Goal: Task Accomplishment & Management: Manage account settings

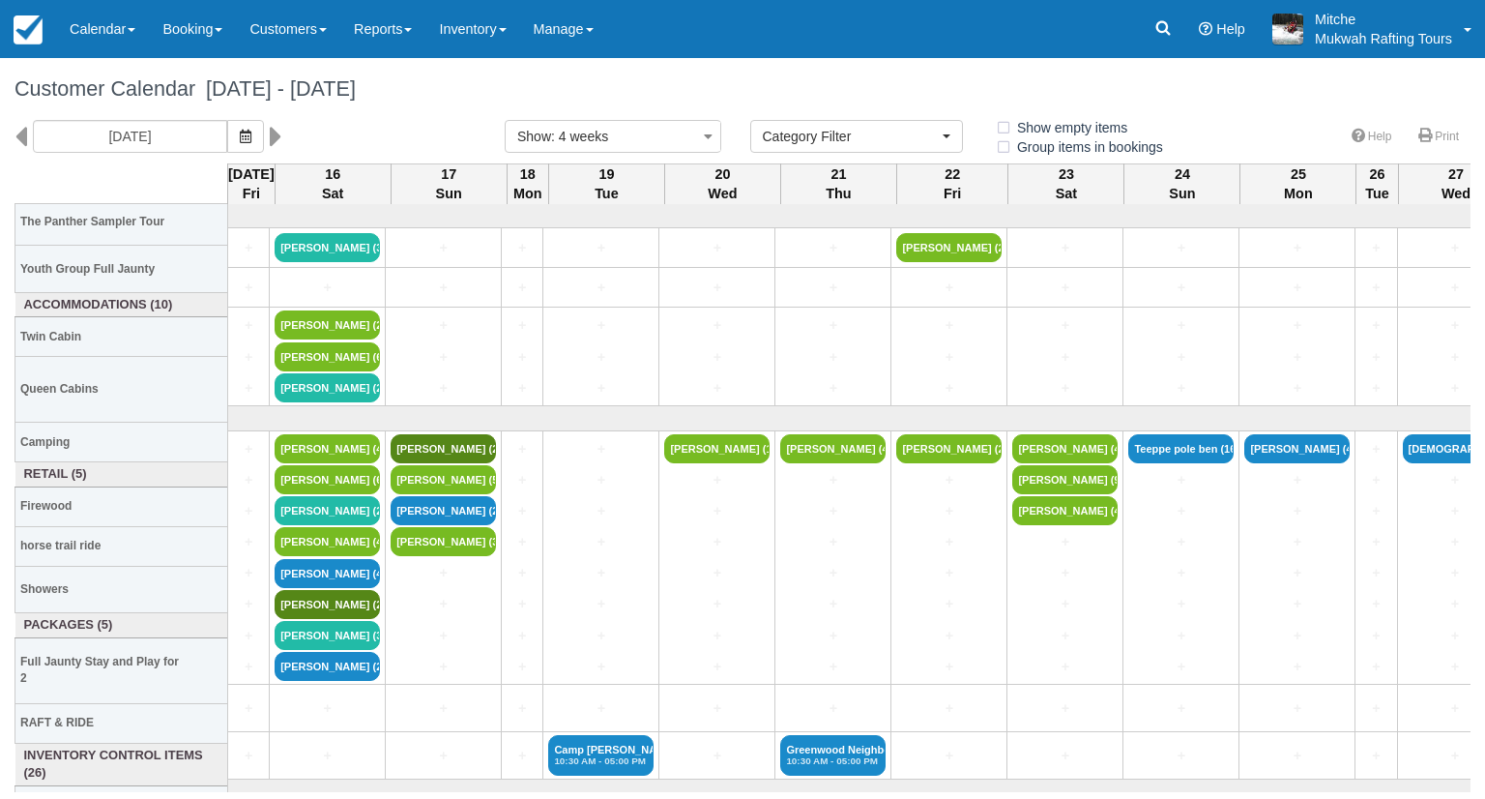
select select
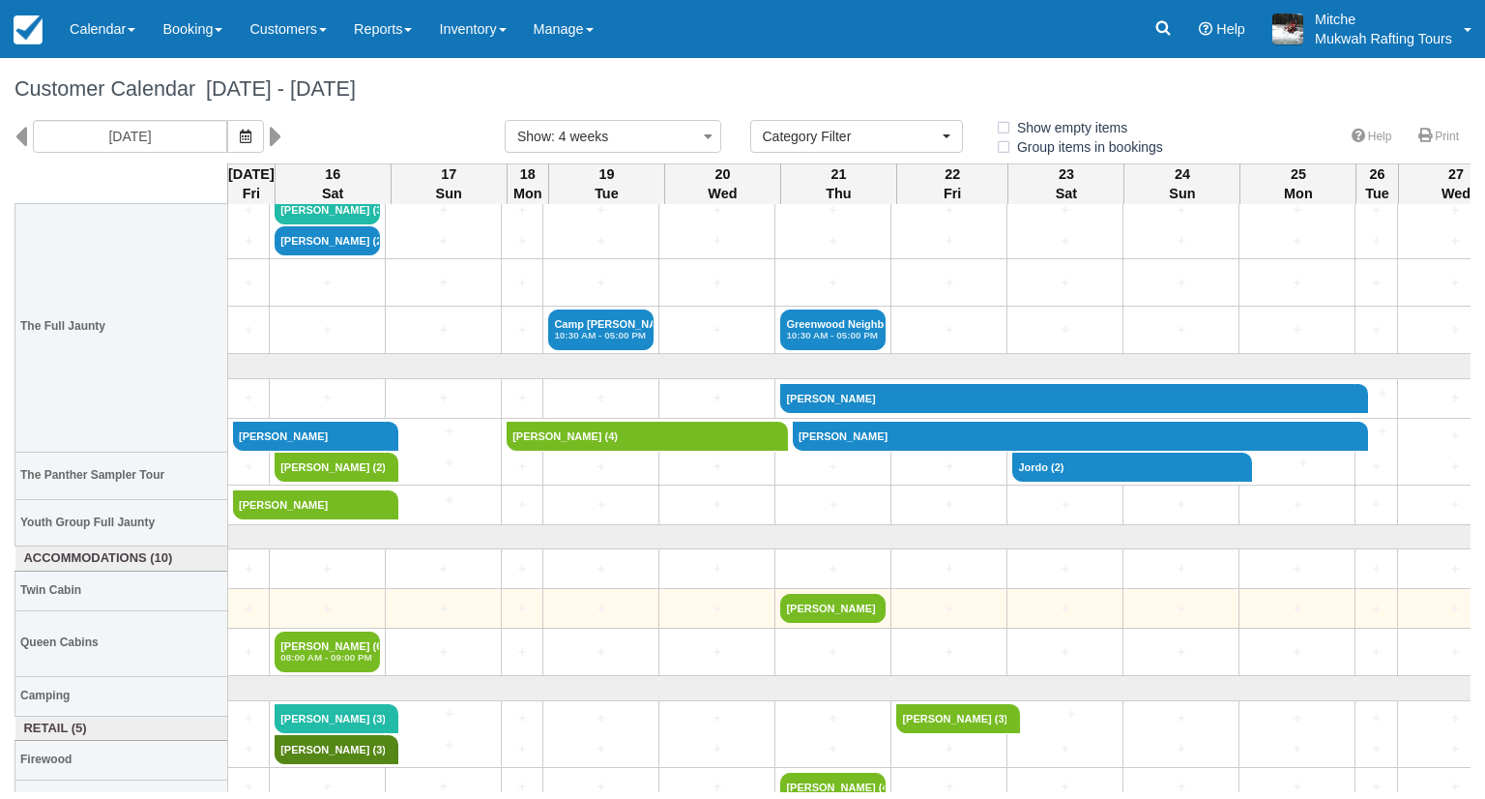
scroll to position [483, 0]
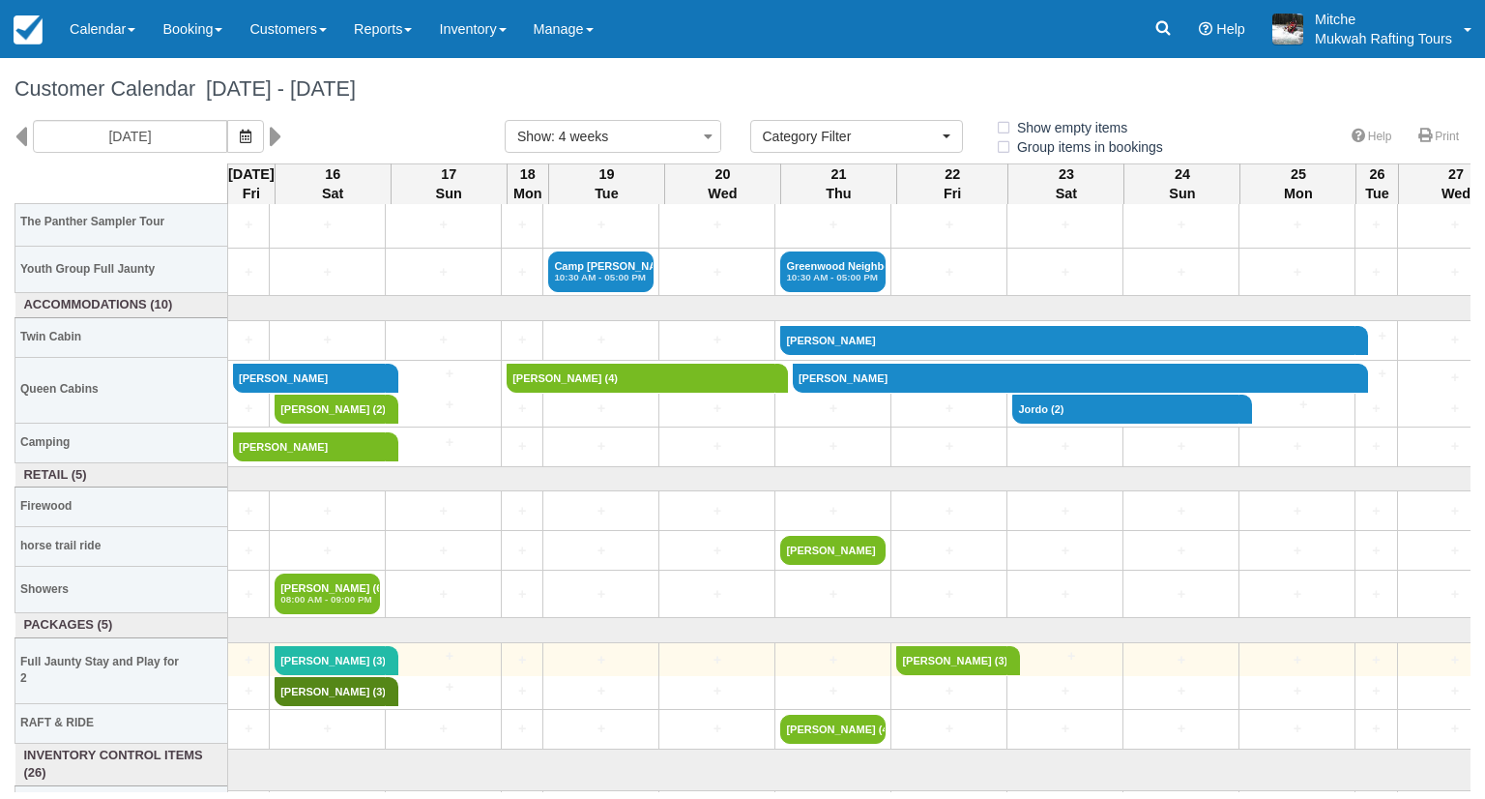
drag, startPoint x: 276, startPoint y: 557, endPoint x: 623, endPoint y: 640, distance: 356.9
click at [623, 642] on td "+" at bounding box center [601, 659] width 116 height 34
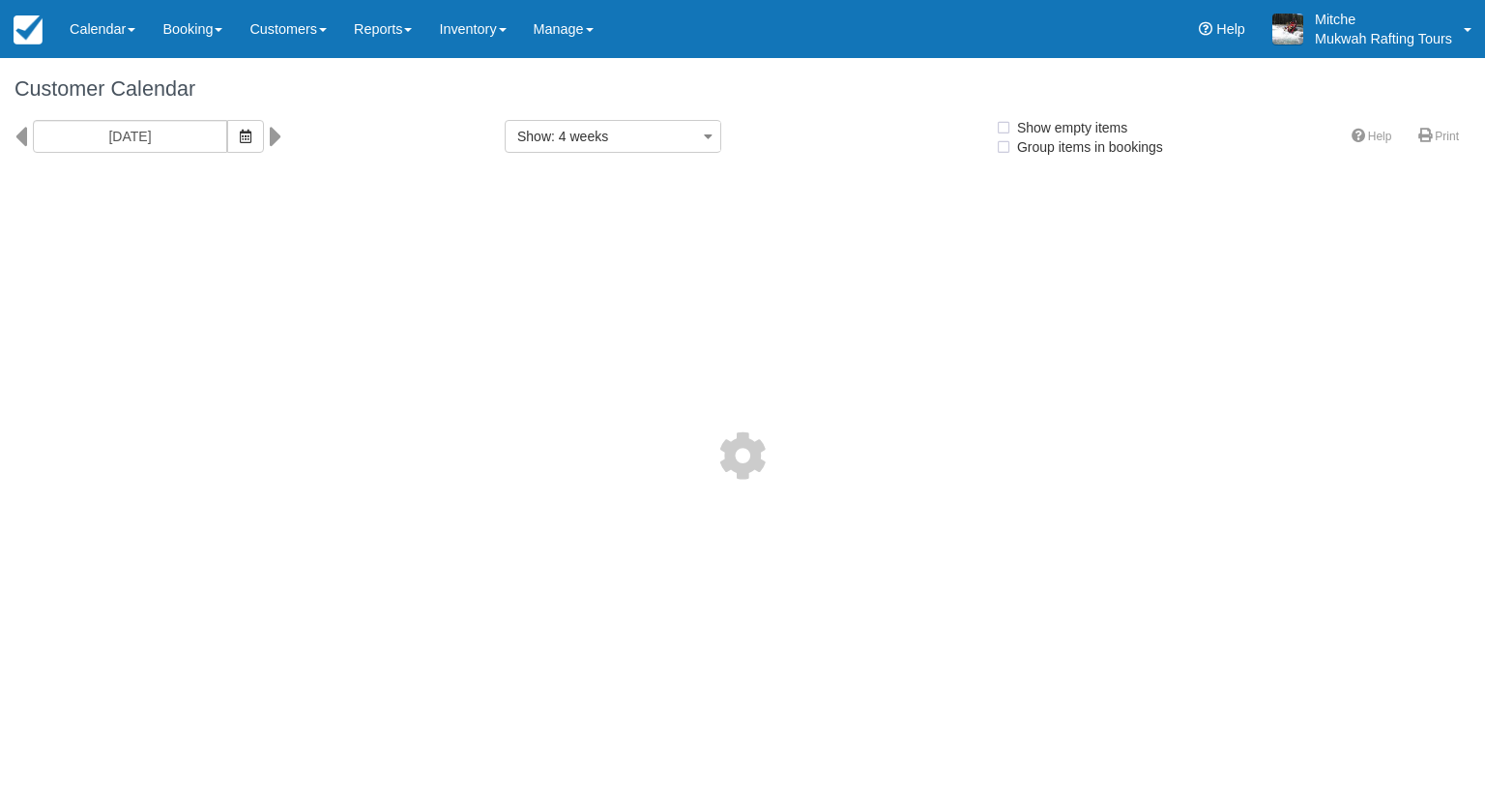
select select
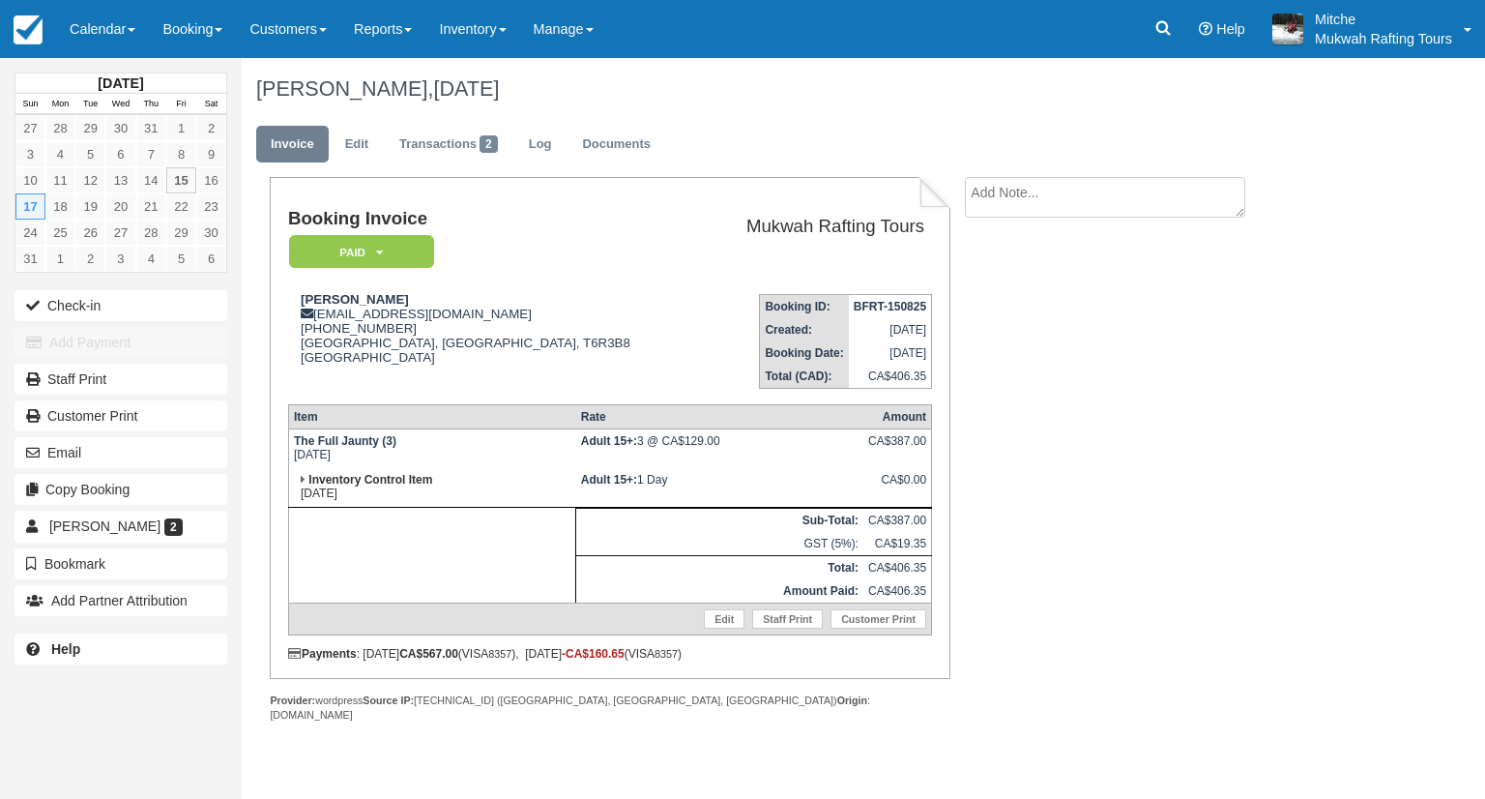
click at [753, 95] on h1 "USAMA CHAUDHRY, August 17 2025" at bounding box center [798, 88] width 1085 height 23
click at [752, 95] on h1 "USAMA CHAUDHRY, August 17 2025" at bounding box center [798, 88] width 1085 height 23
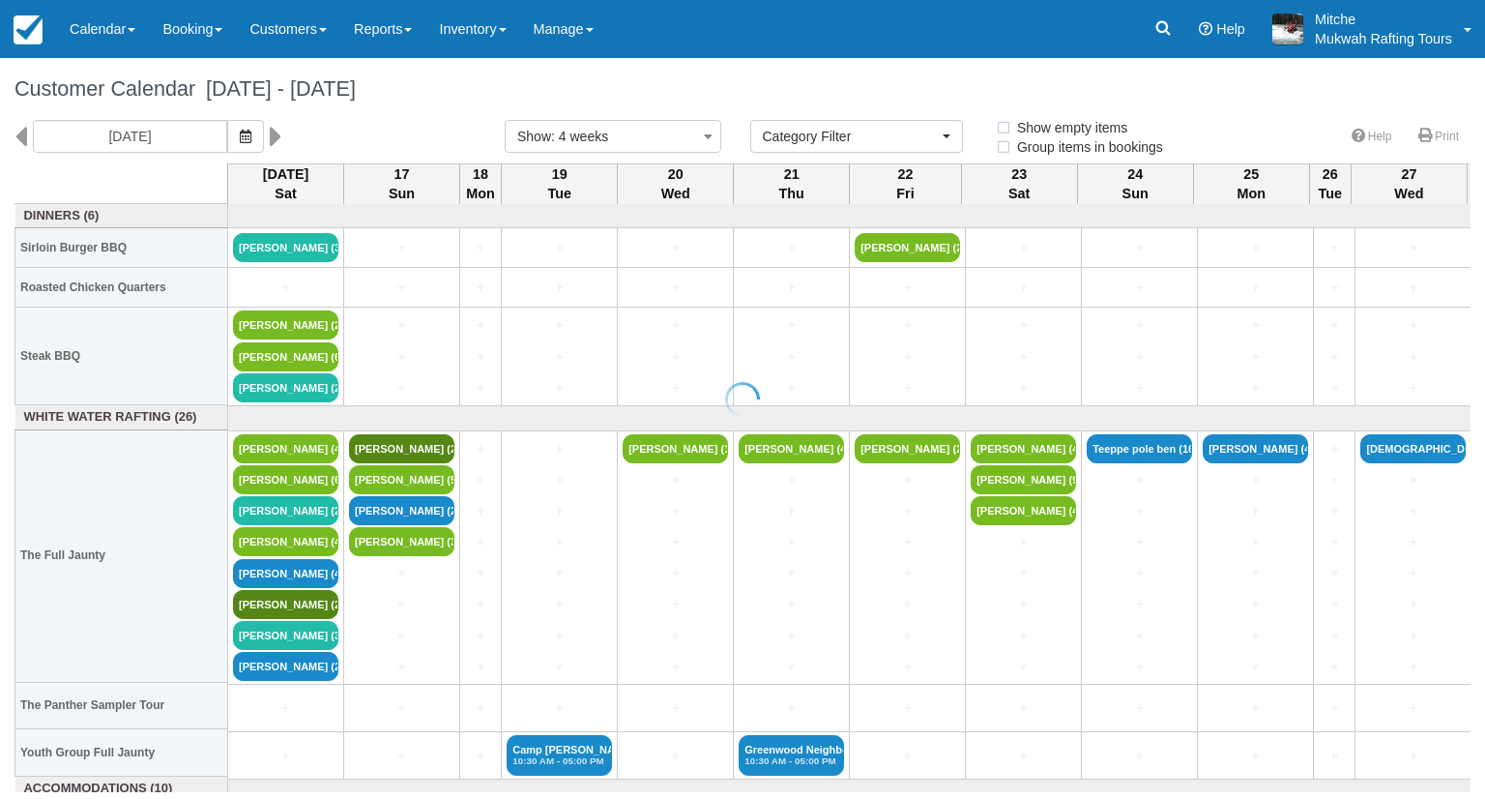
select select
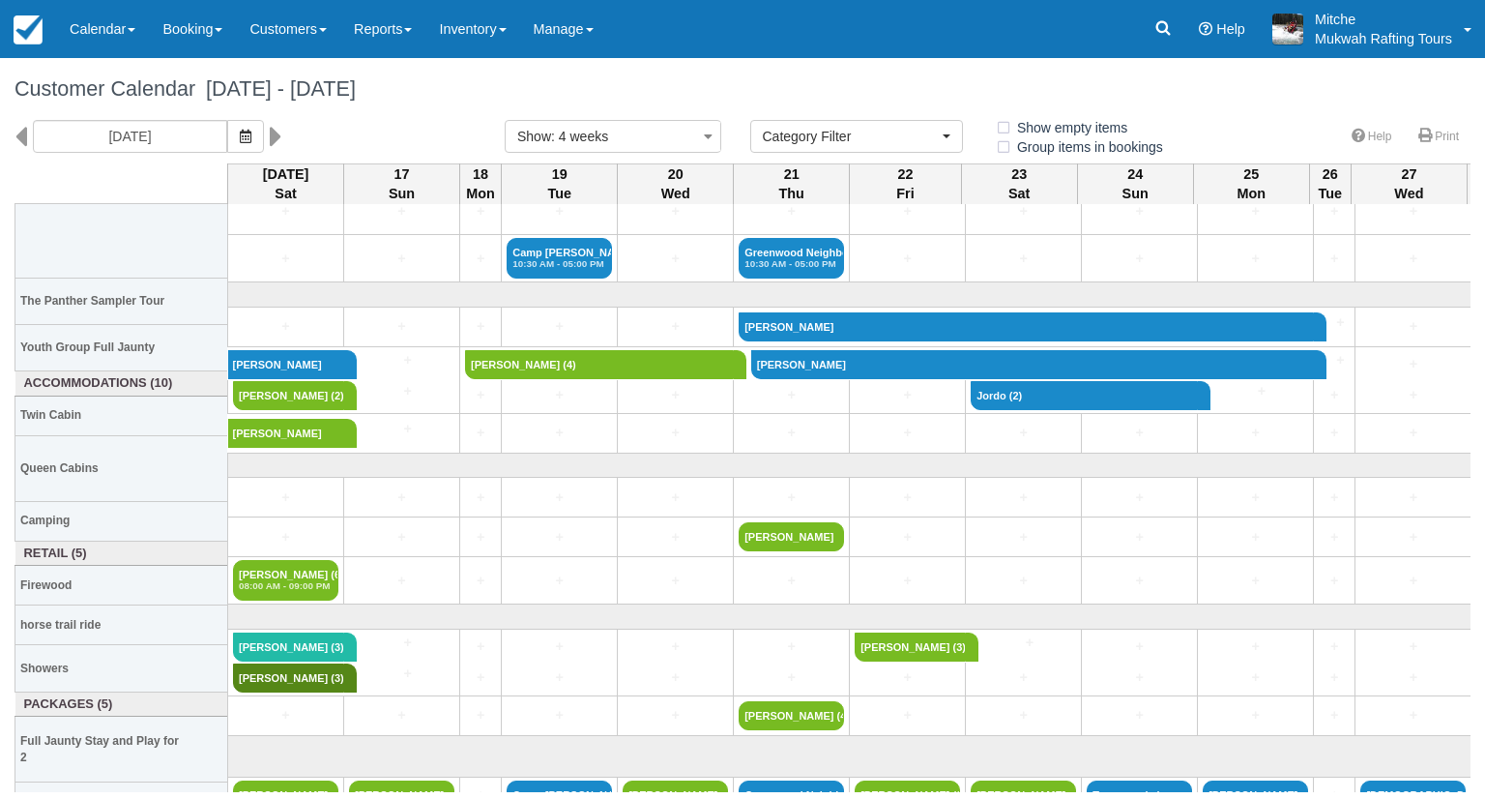
scroll to position [387, 0]
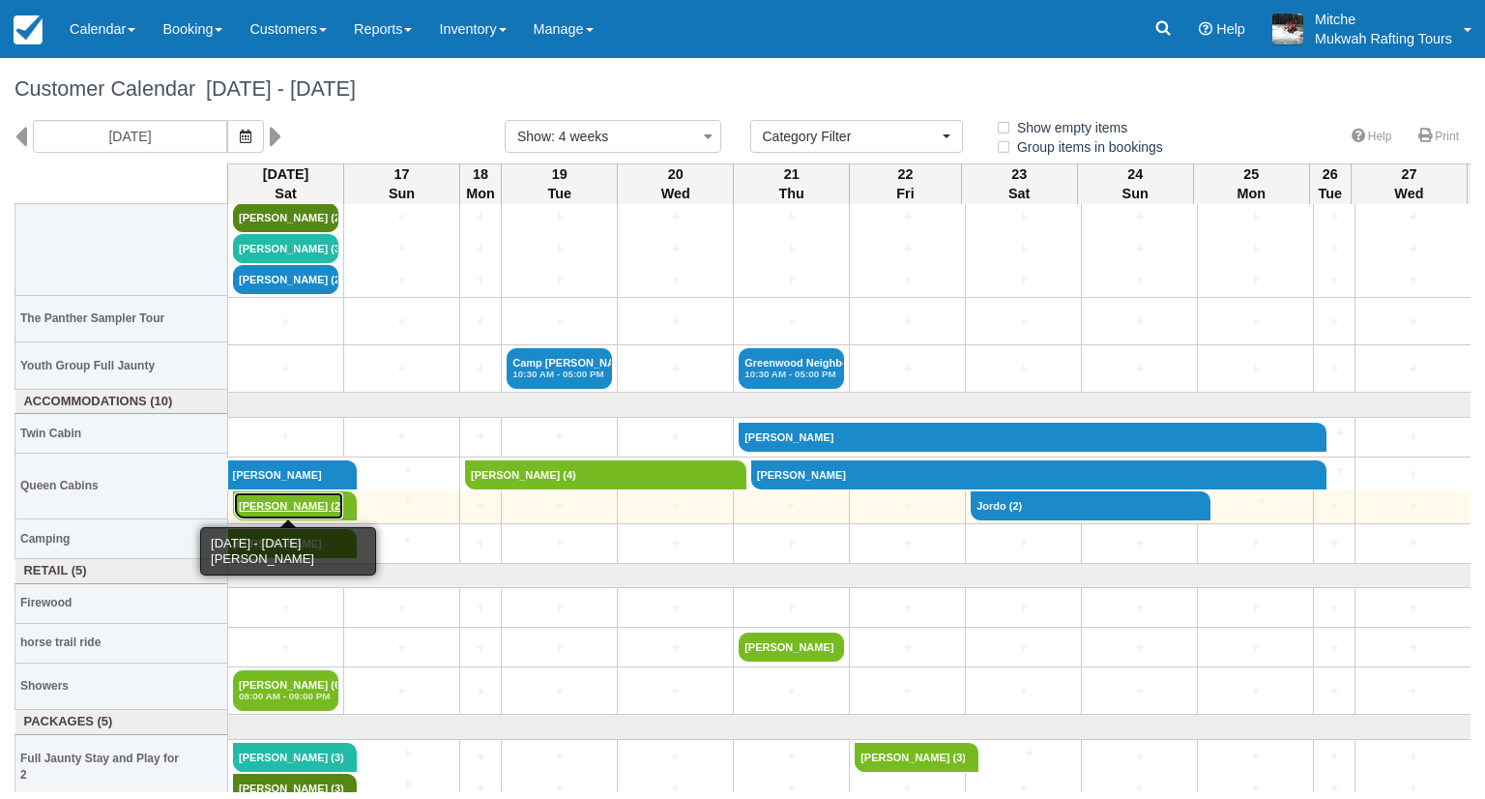
click at [317, 499] on link "[PERSON_NAME] (2)" at bounding box center [288, 505] width 111 height 29
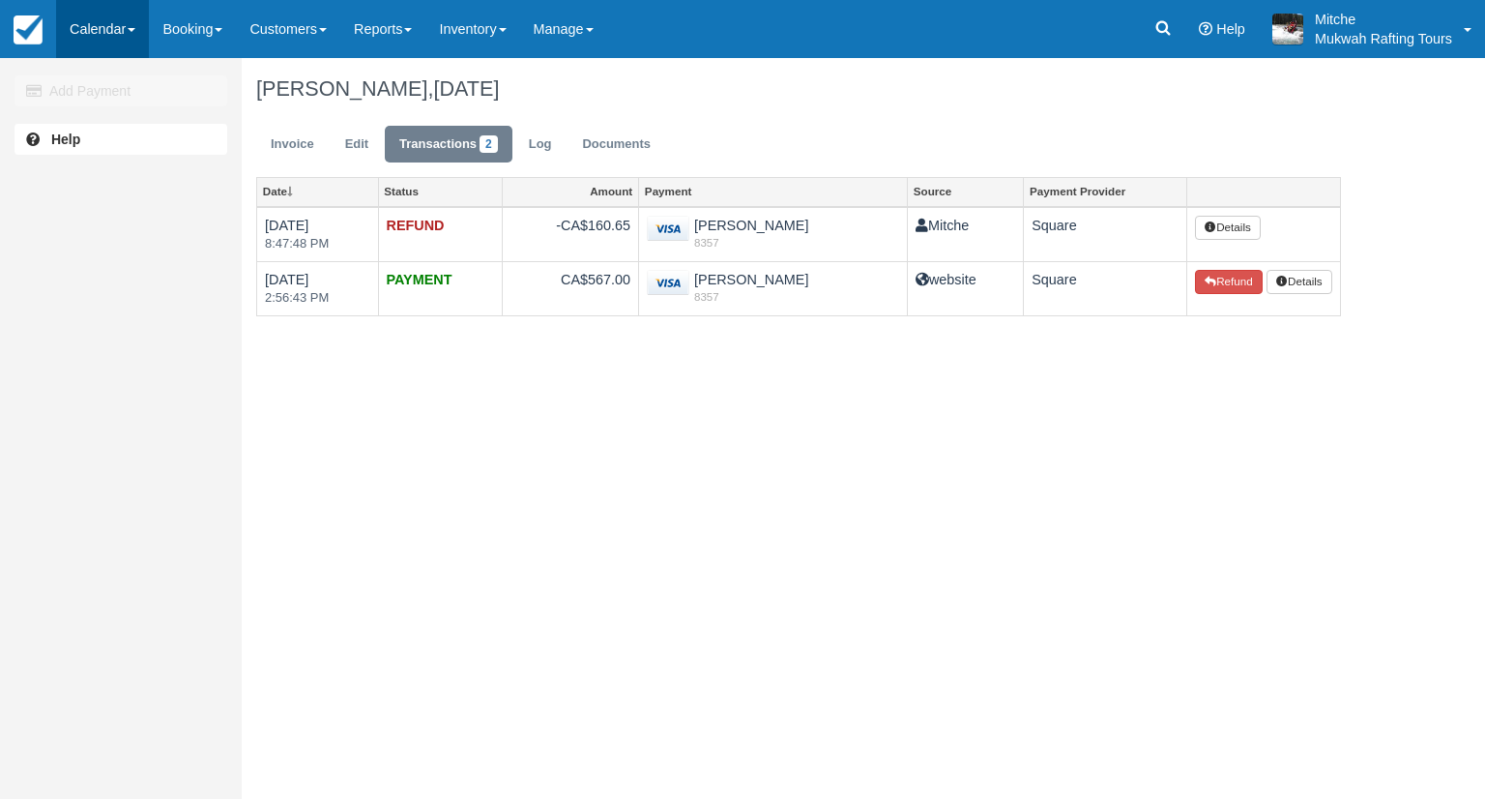
click at [104, 44] on link "Calendar" at bounding box center [102, 29] width 93 height 58
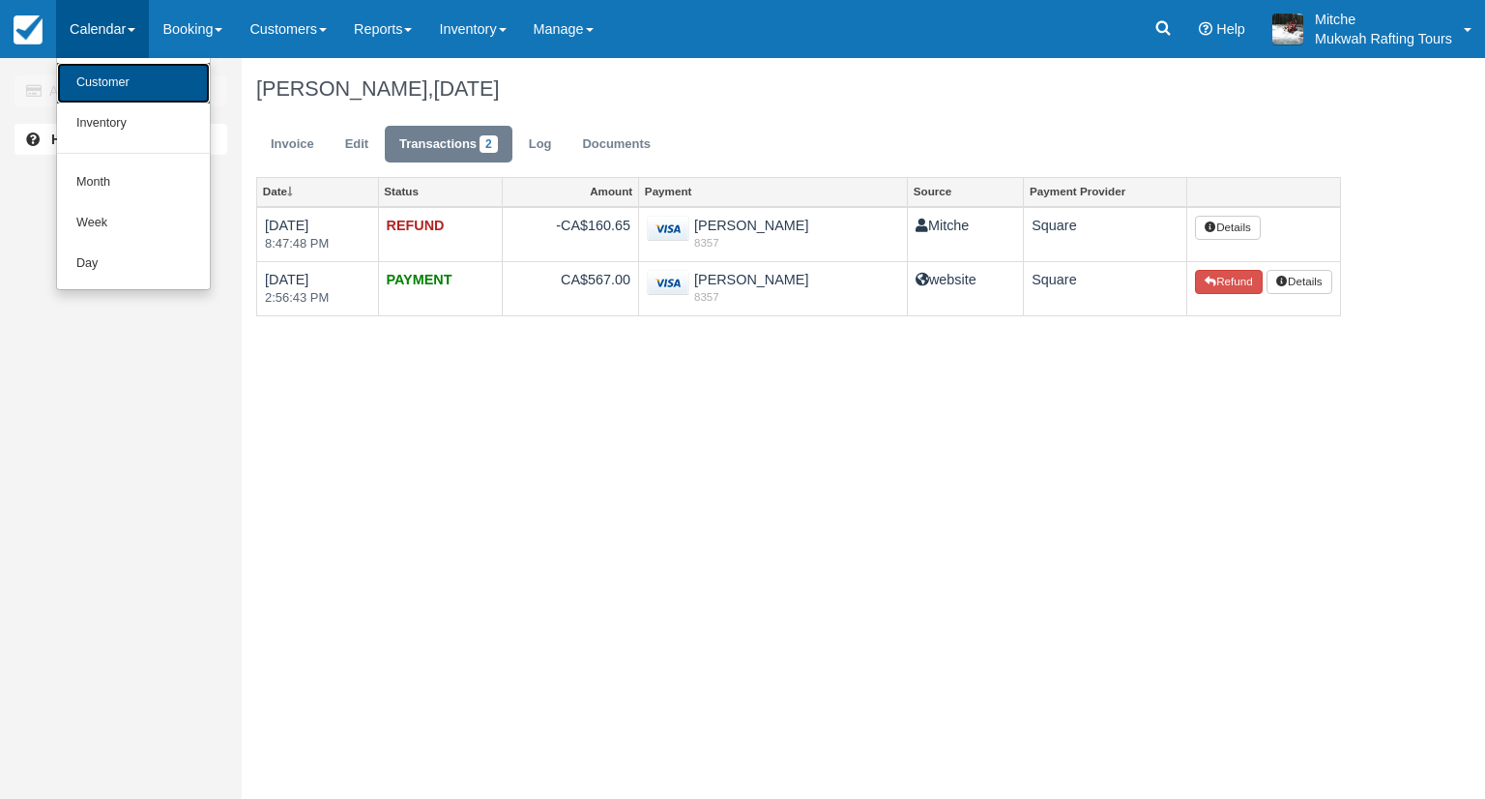
click at [112, 84] on link "Customer" at bounding box center [133, 83] width 153 height 41
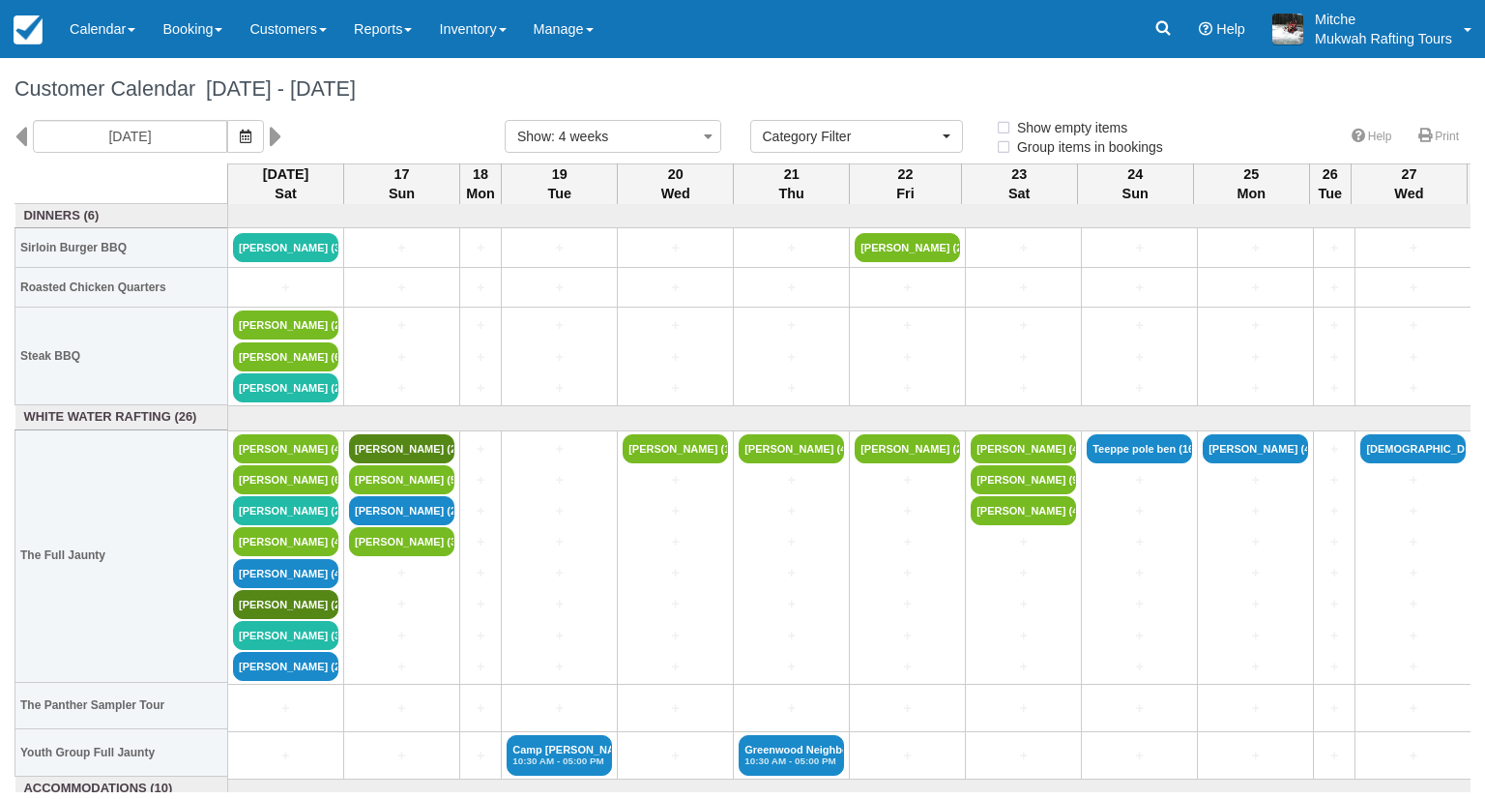
select select
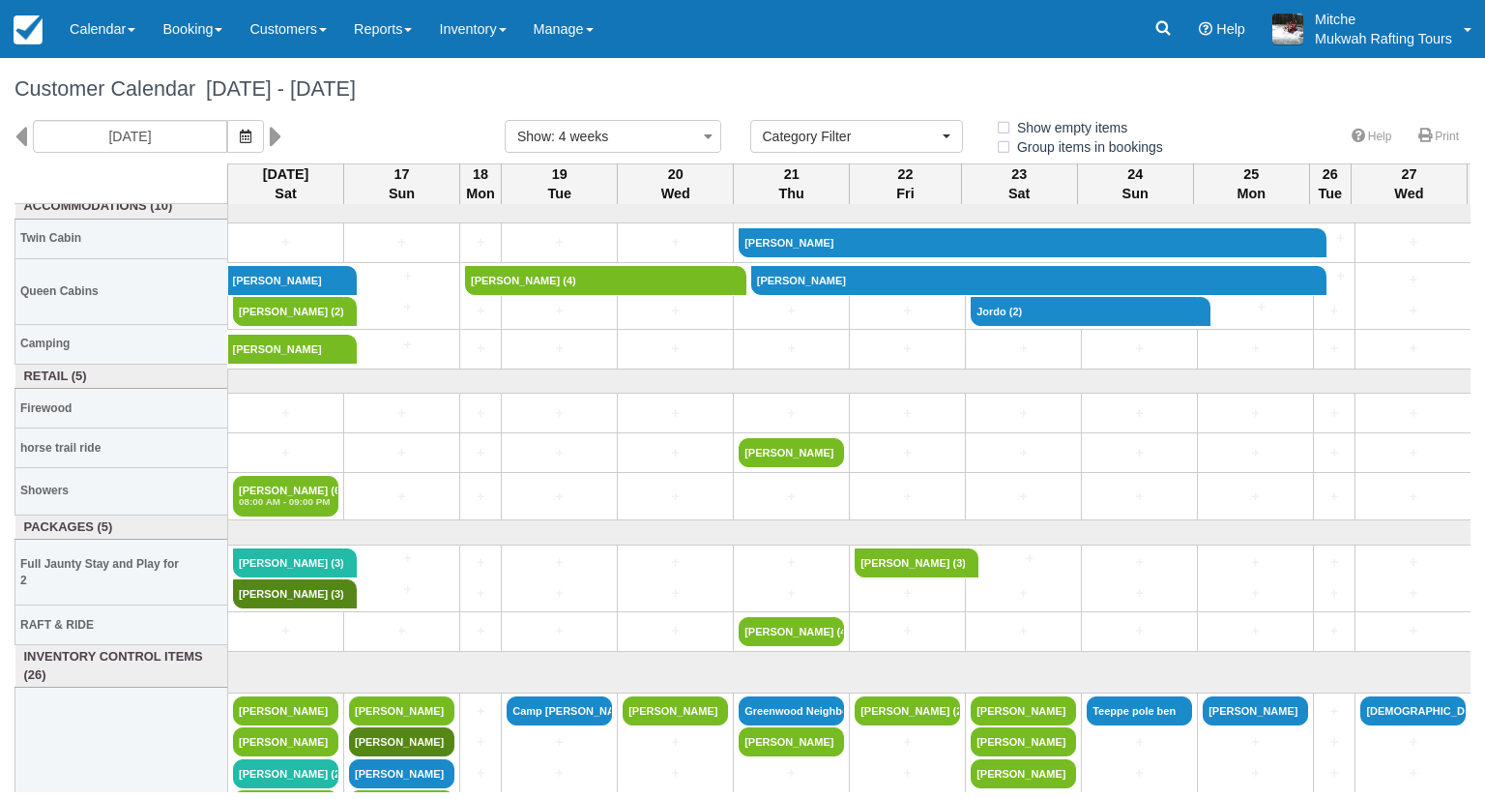
scroll to position [677, 0]
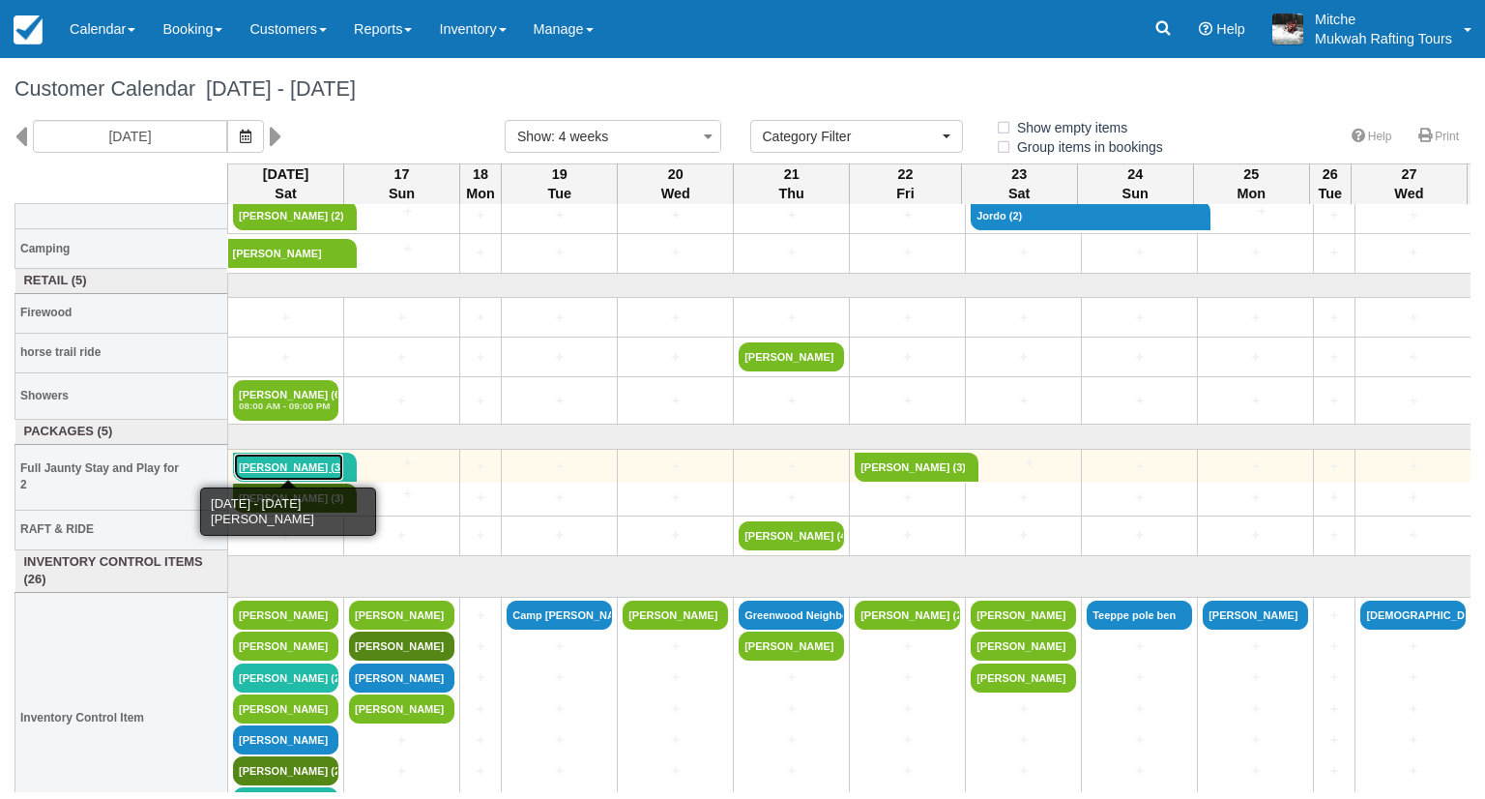
click at [272, 457] on link "Alisa Wurz (3)" at bounding box center [288, 466] width 111 height 29
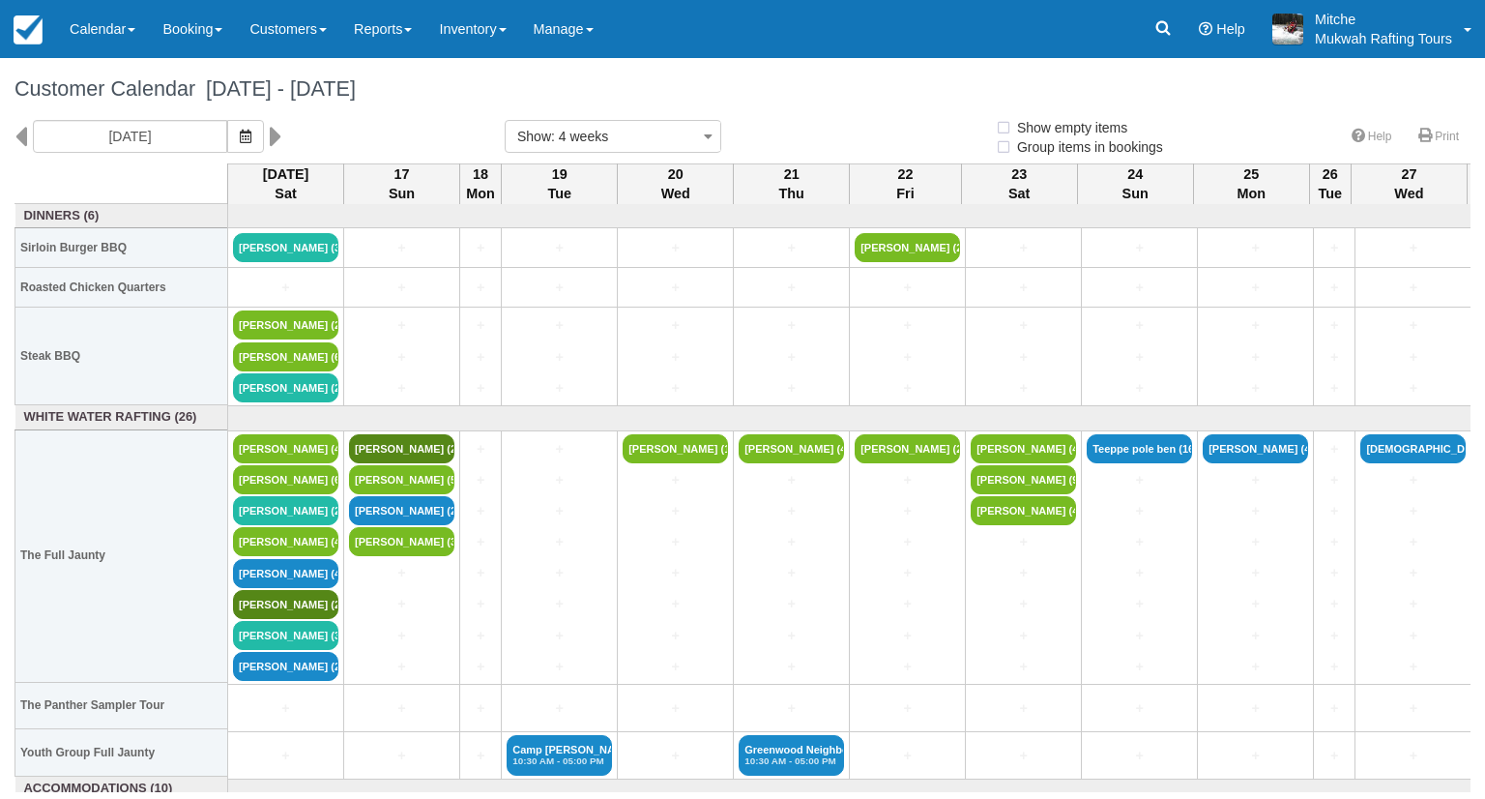
select select
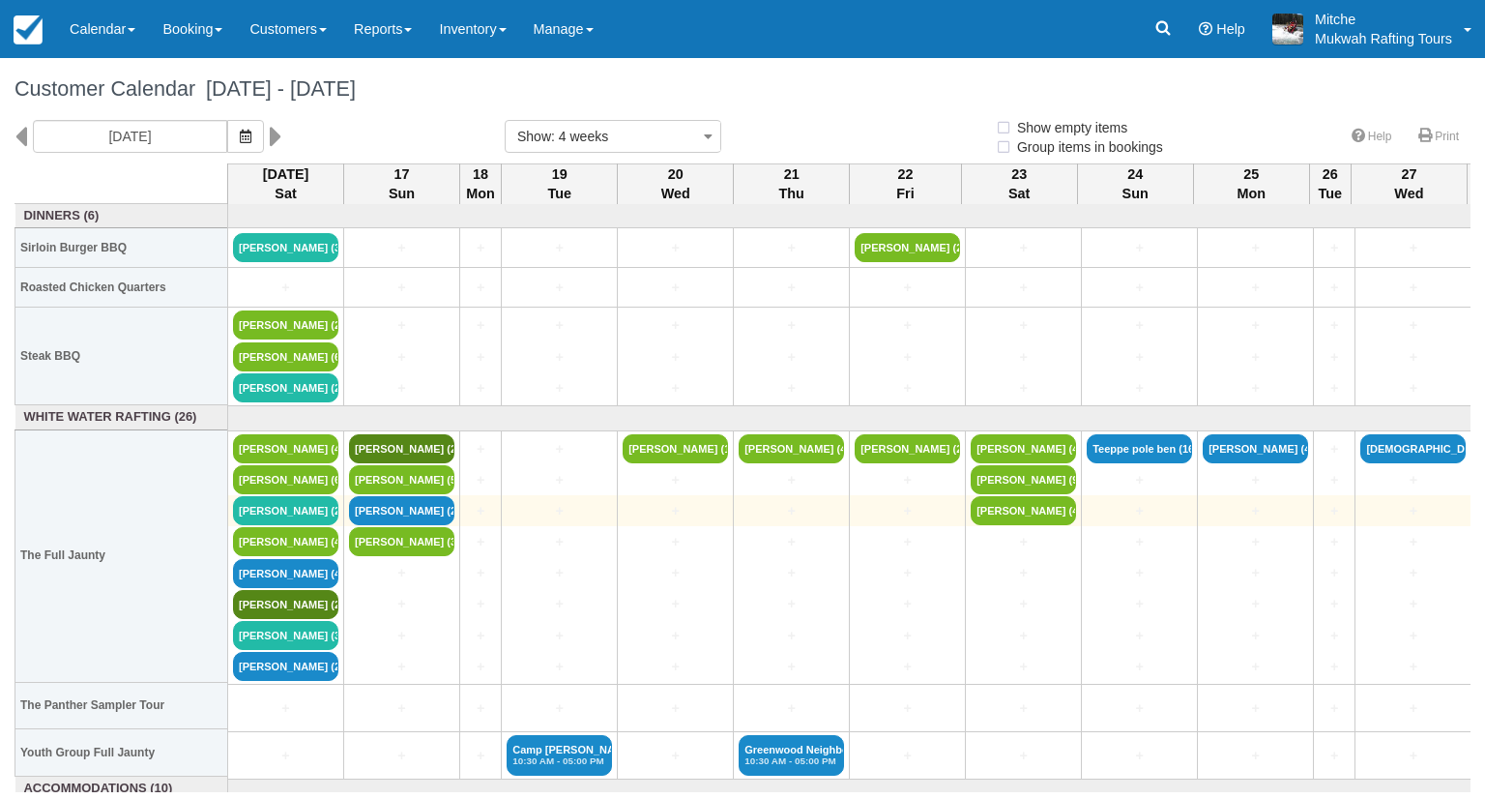
select select
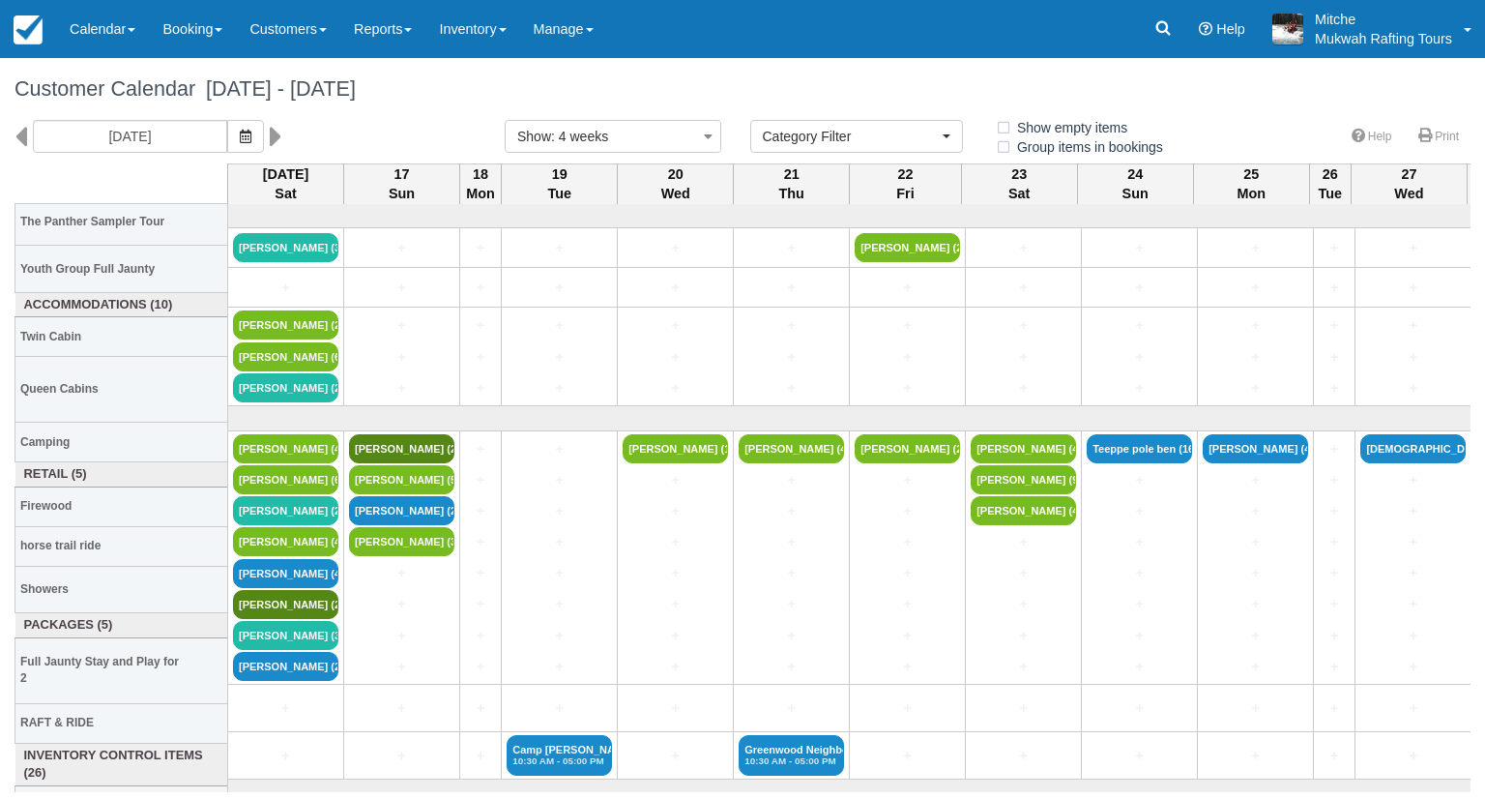
scroll to position [483, 0]
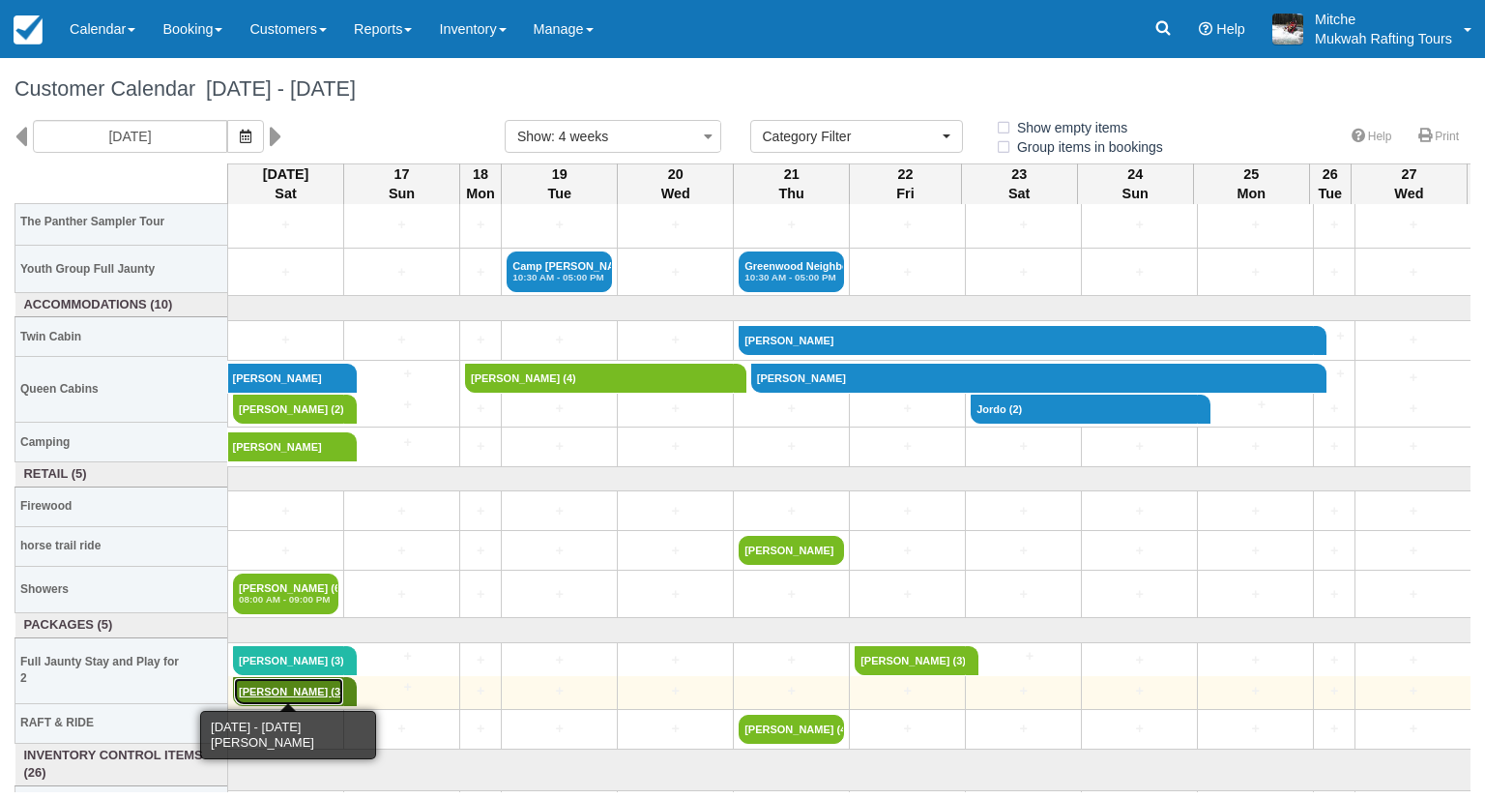
click at [275, 680] on link "Sophie Lengyel (3)" at bounding box center [288, 691] width 111 height 29
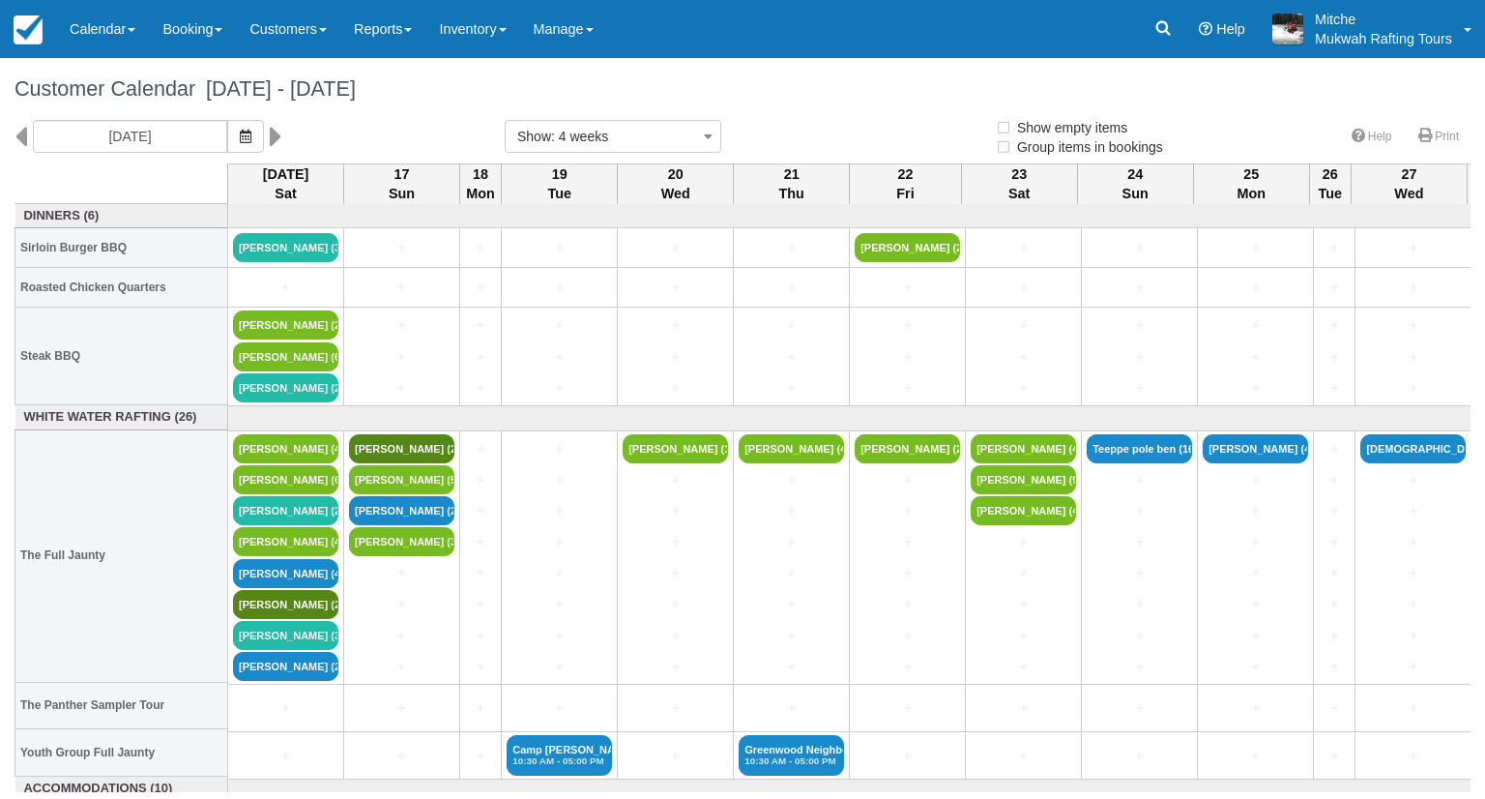
select select
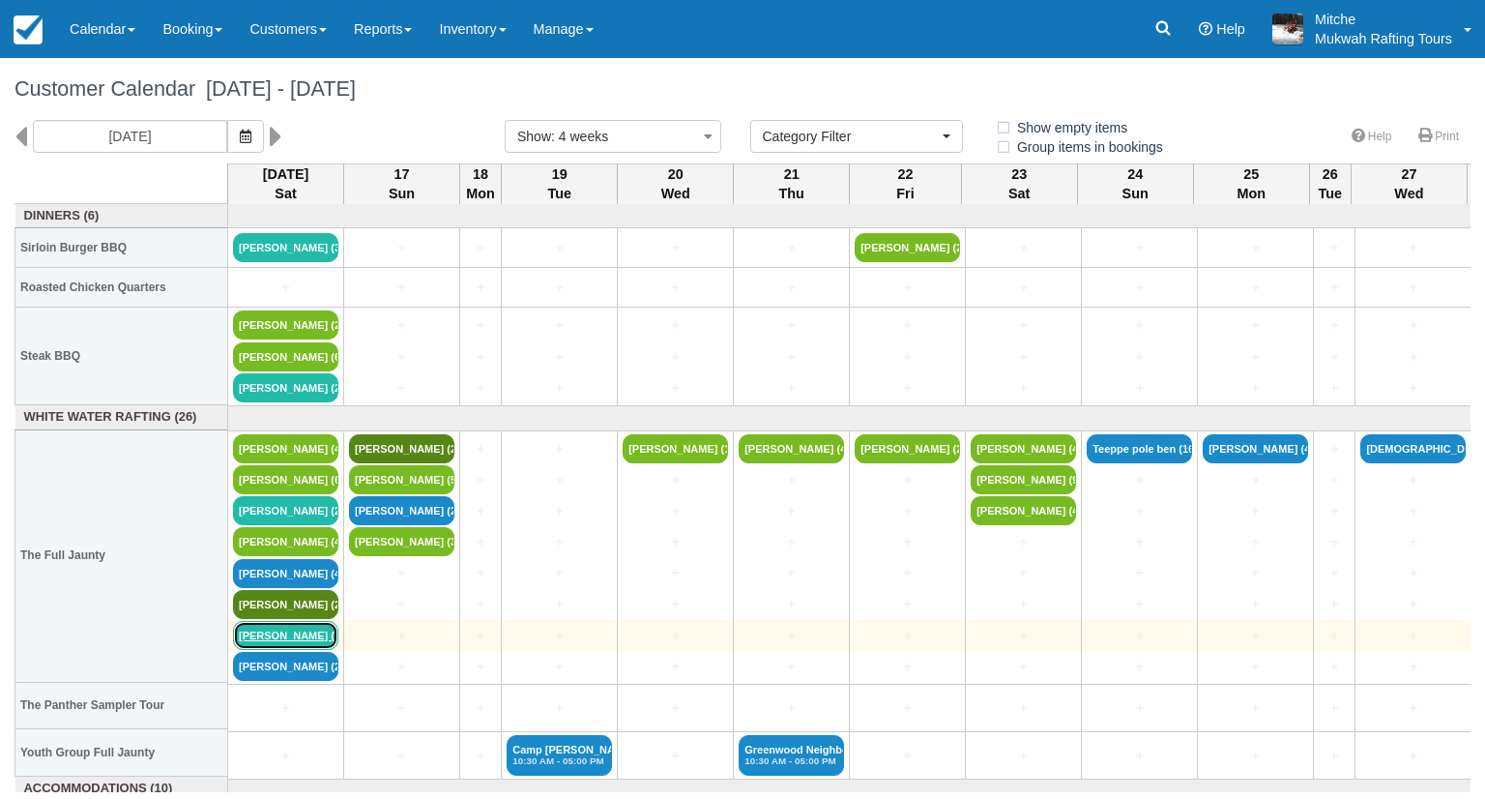
click at [310, 625] on link "Carolyn Burgess (3)" at bounding box center [285, 635] width 105 height 29
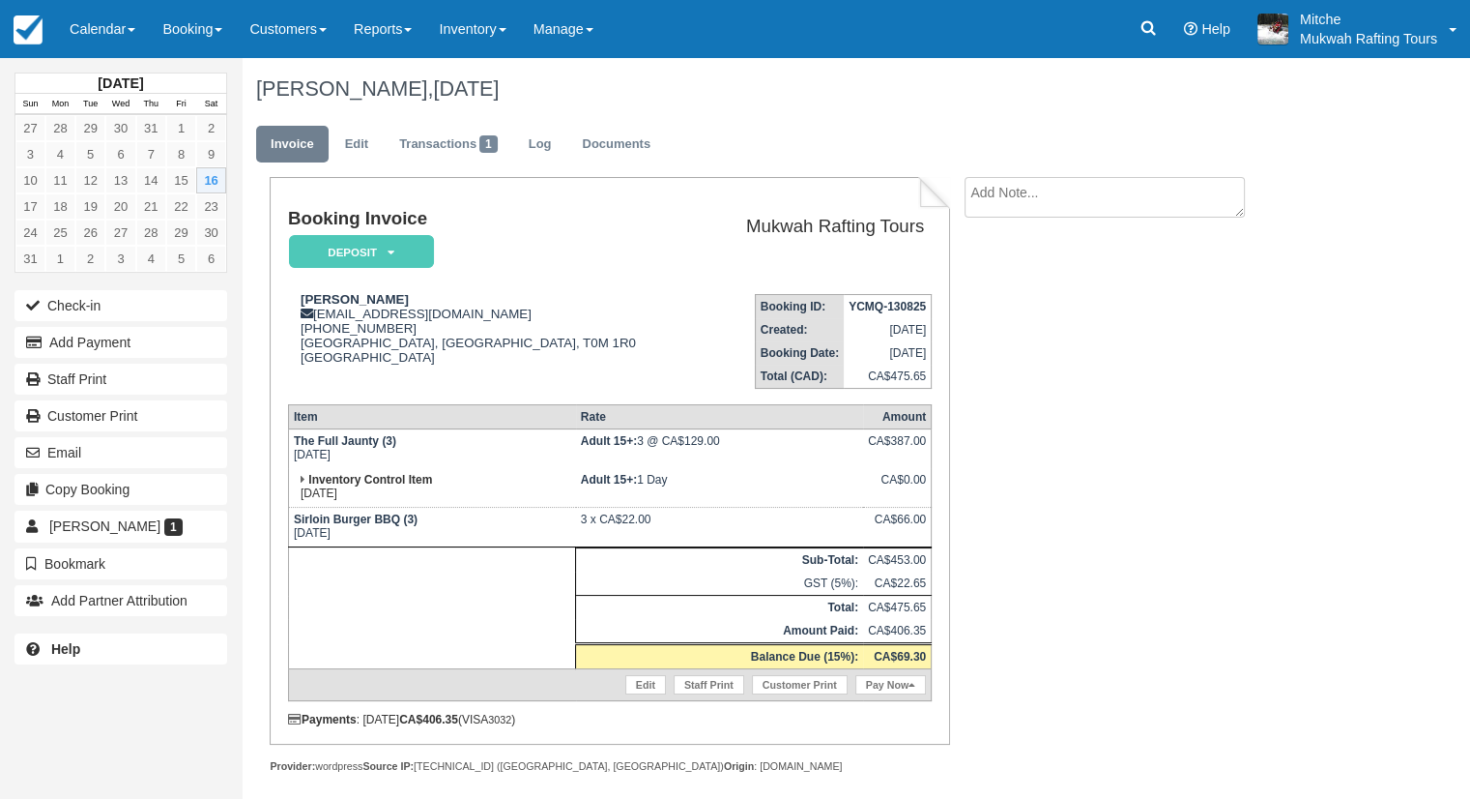
click at [1029, 494] on div "Booking Invoice Deposit   Pending Reserved Paid Waiting Cancelled Paid in GYG M…" at bounding box center [773, 496] width 1063 height 638
click at [816, 124] on ul "Invoice Edit Transactions 1 Log Documents" at bounding box center [793, 149] width 1074 height 58
click at [91, 29] on link "Calendar" at bounding box center [102, 29] width 93 height 58
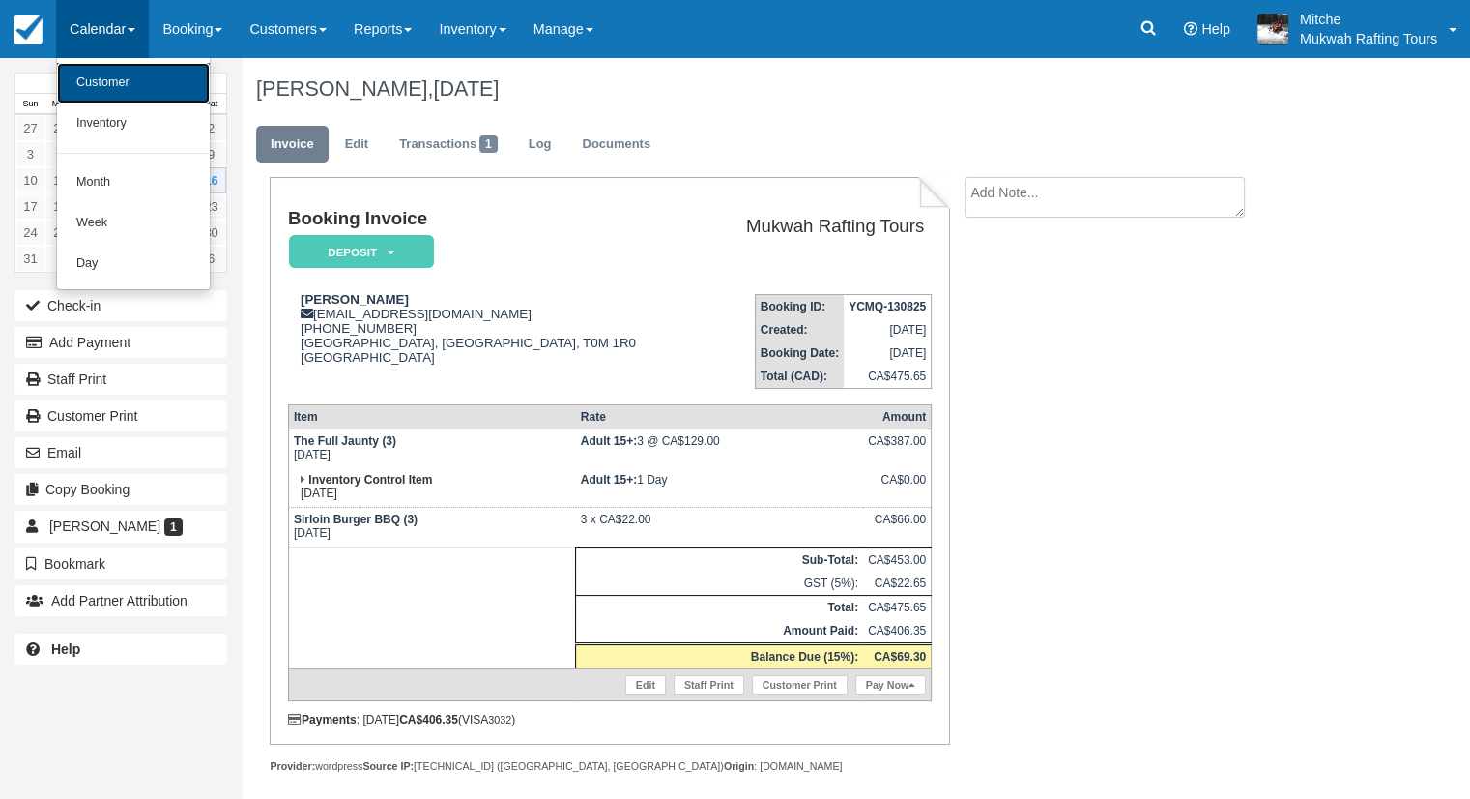
click at [112, 94] on link "Customer" at bounding box center [133, 83] width 153 height 41
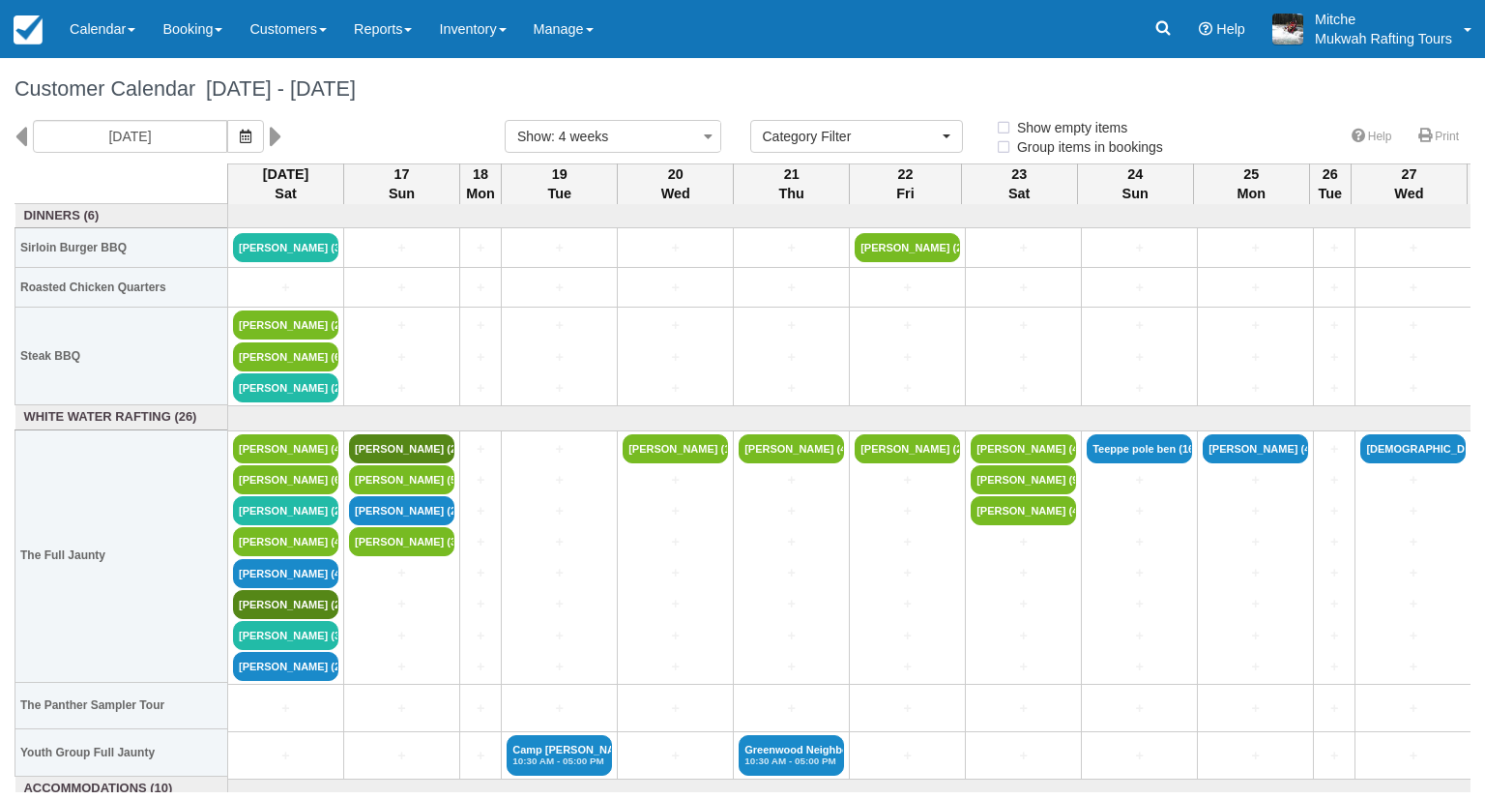
select select
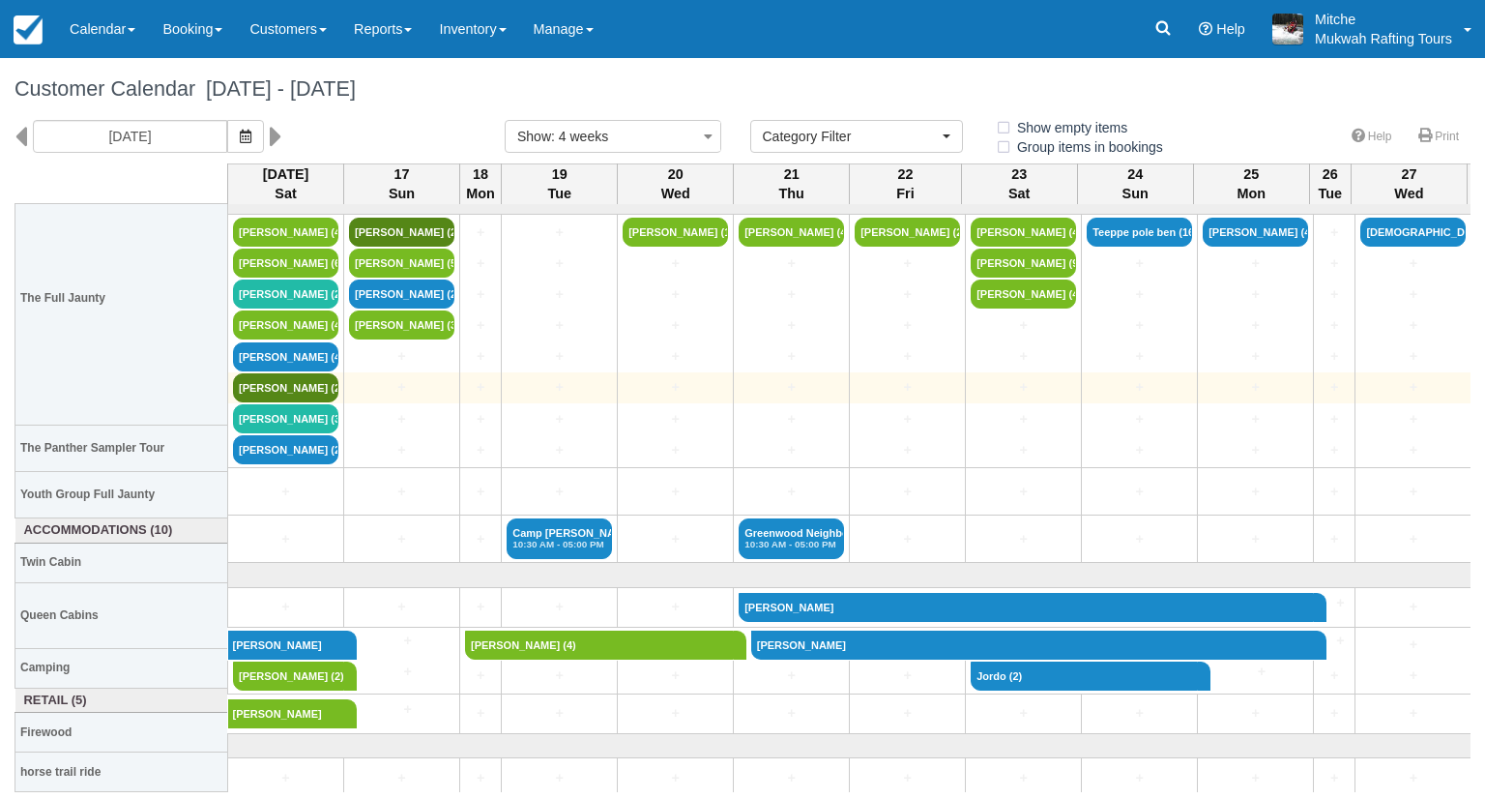
scroll to position [260, 0]
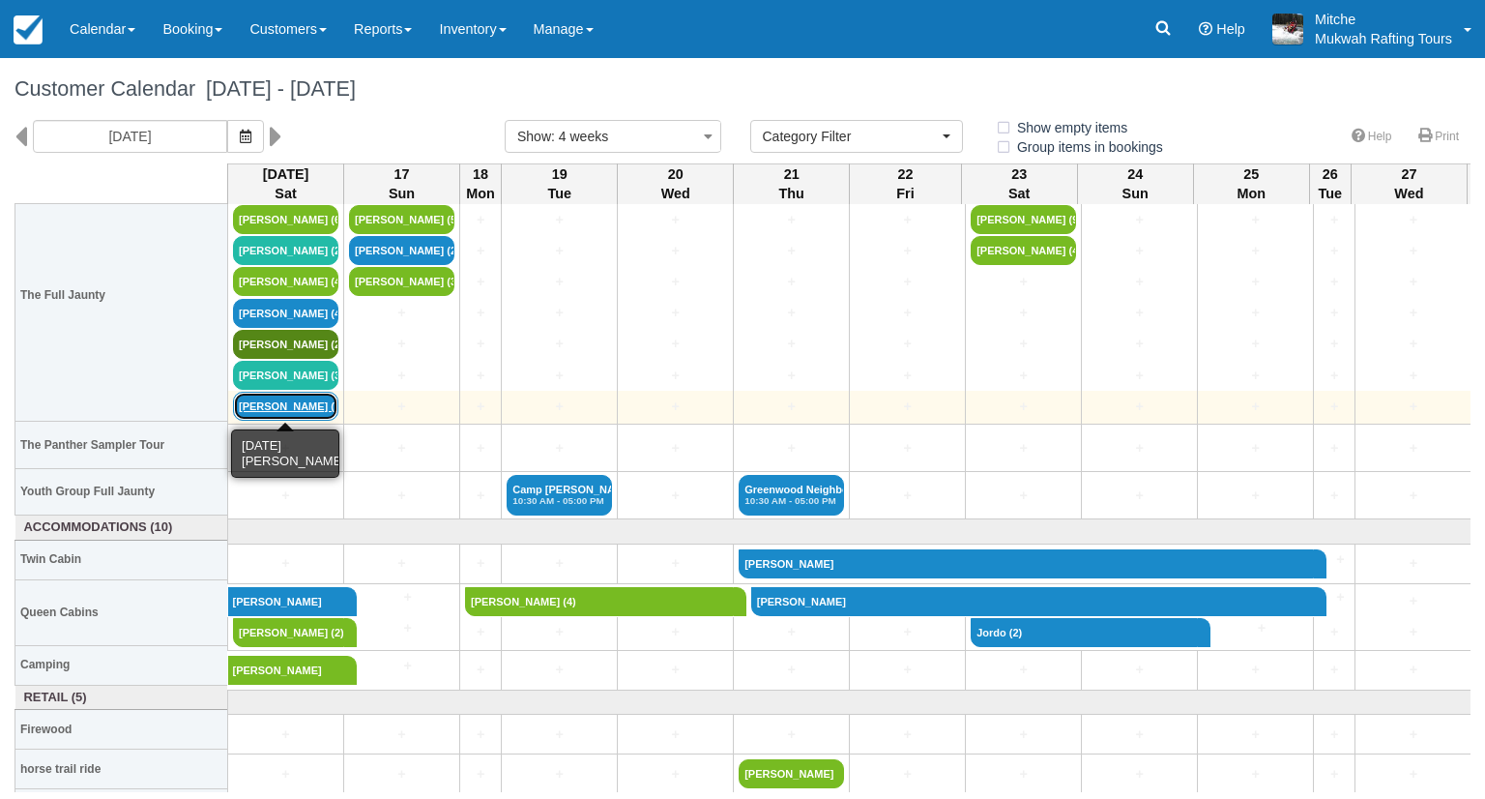
click at [277, 404] on link "Vince reardon (2)" at bounding box center [285, 406] width 105 height 29
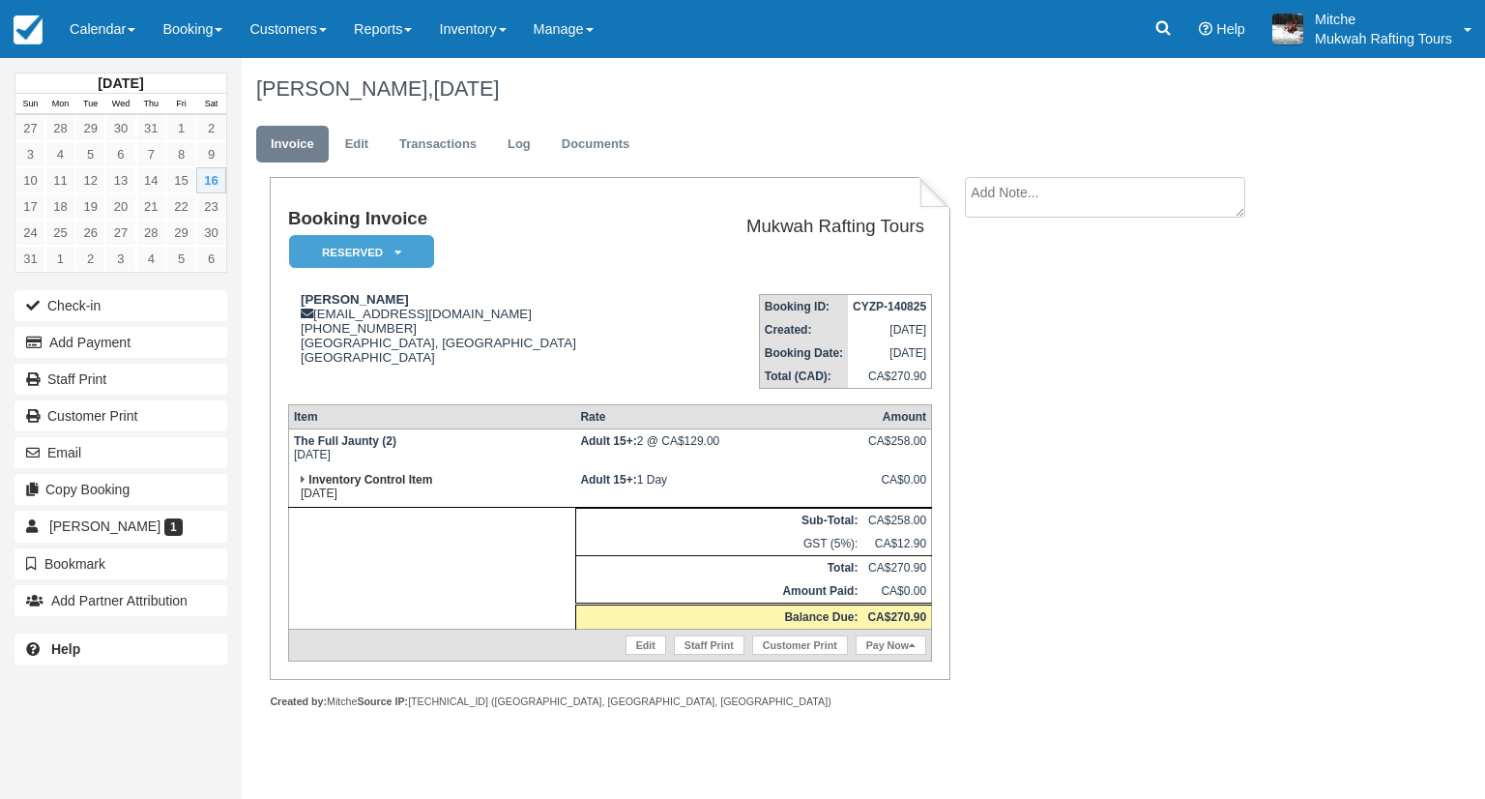
click at [683, 292] on td "Booking ID: CYZP-140825 Created: [DATE] Booking Date: [DATE] Total (CAD): CA$27…" at bounding box center [802, 333] width 259 height 110
click at [425, 151] on link "Transactions" at bounding box center [438, 145] width 106 height 38
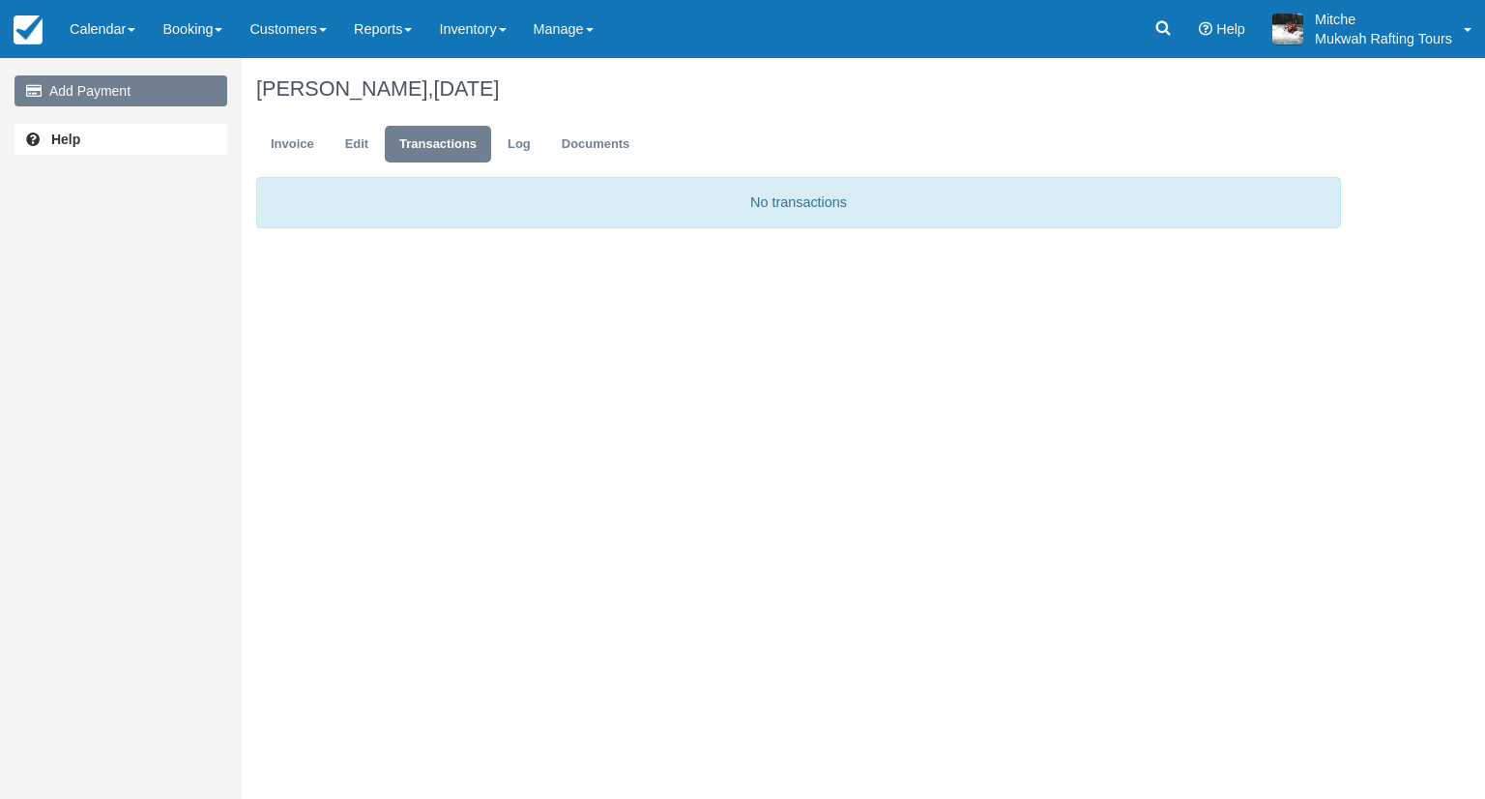
click at [133, 99] on link "Add Payment" at bounding box center [121, 90] width 213 height 31
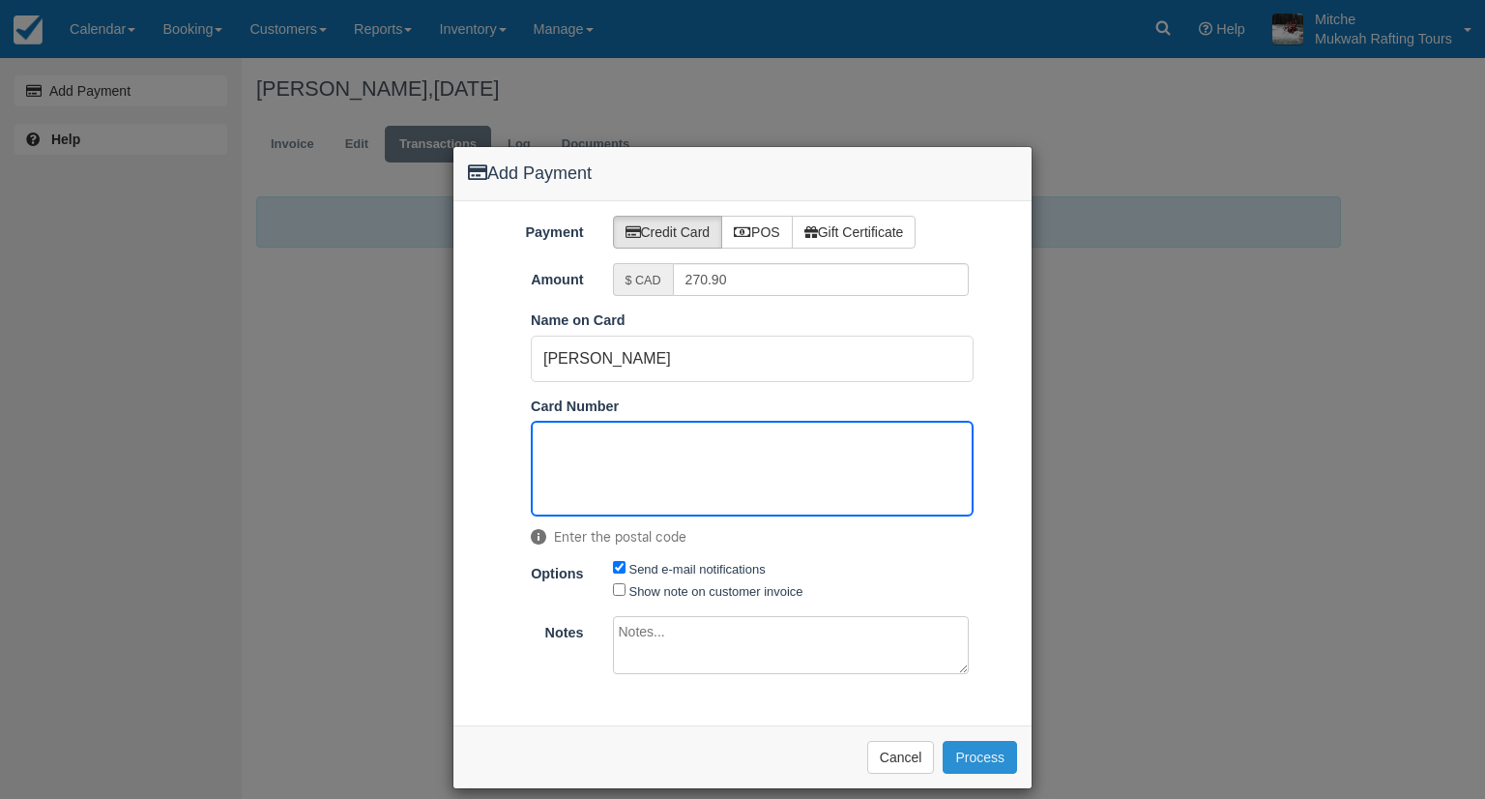
click at [971, 751] on button "Process" at bounding box center [980, 757] width 74 height 33
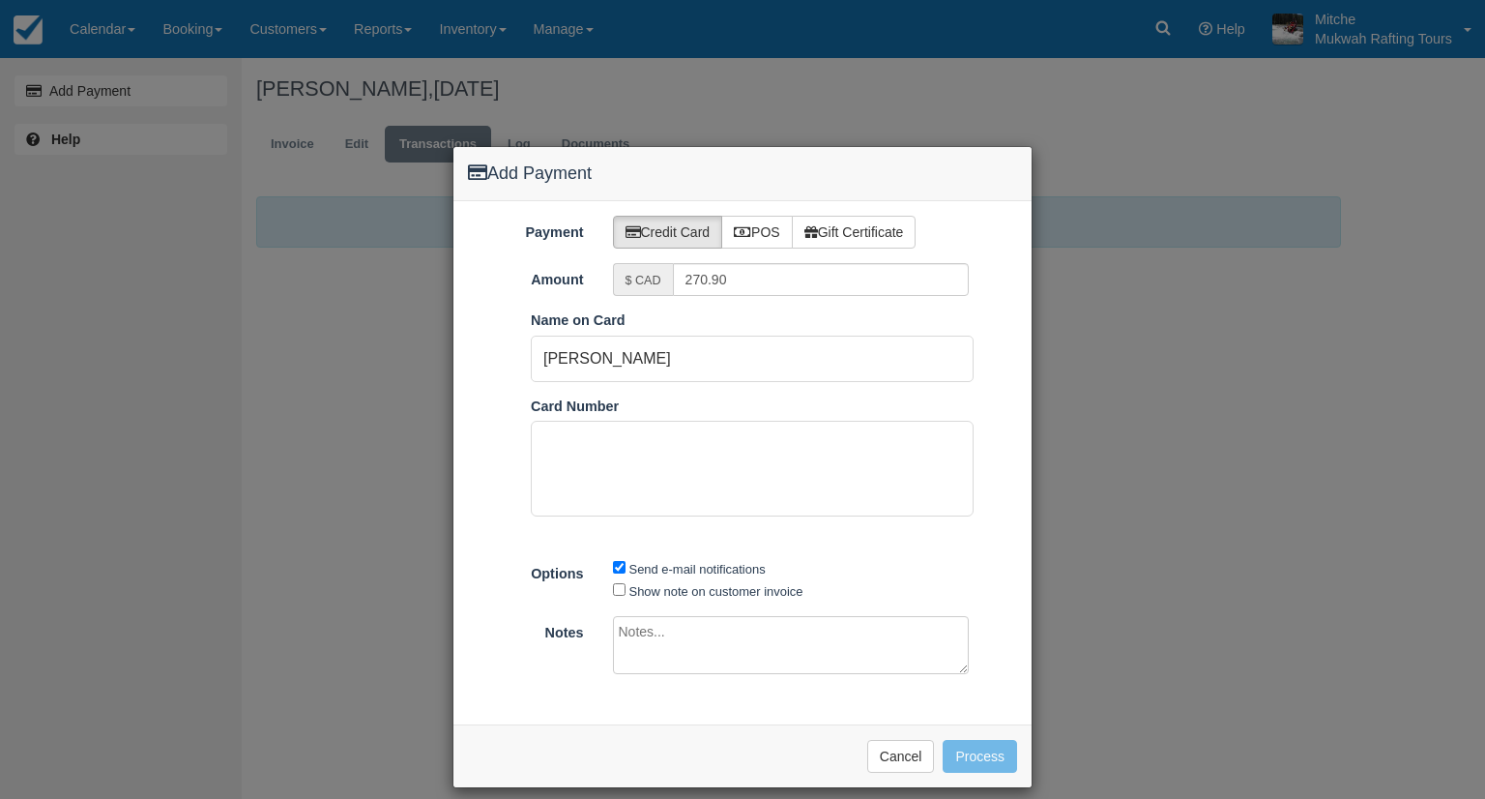
drag, startPoint x: 979, startPoint y: 706, endPoint x: 900, endPoint y: 567, distance: 160.2
click at [900, 567] on div "Send e-mail notifications Show note on customer invoice" at bounding box center [791, 579] width 386 height 44
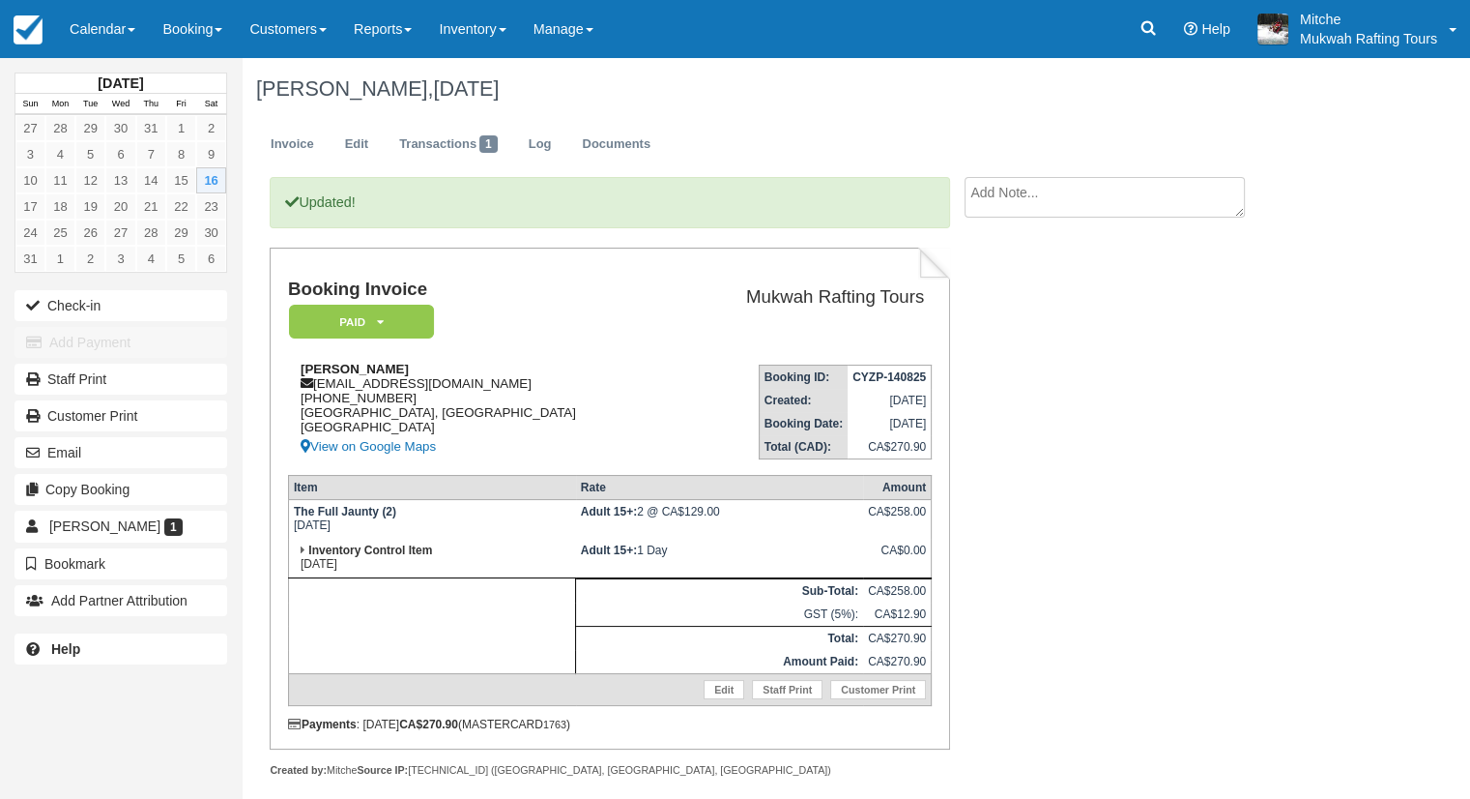
click at [553, 388] on div "[PERSON_NAME] [EMAIL_ADDRESS][DOMAIN_NAME] [PHONE_NUMBER] [GEOGRAPHIC_DATA], [G…" at bounding box center [480, 410] width 385 height 97
click at [673, 336] on td "Mukwah Rafting Tours" at bounding box center [802, 314] width 259 height 70
click at [88, 37] on link "Calendar" at bounding box center [102, 29] width 93 height 58
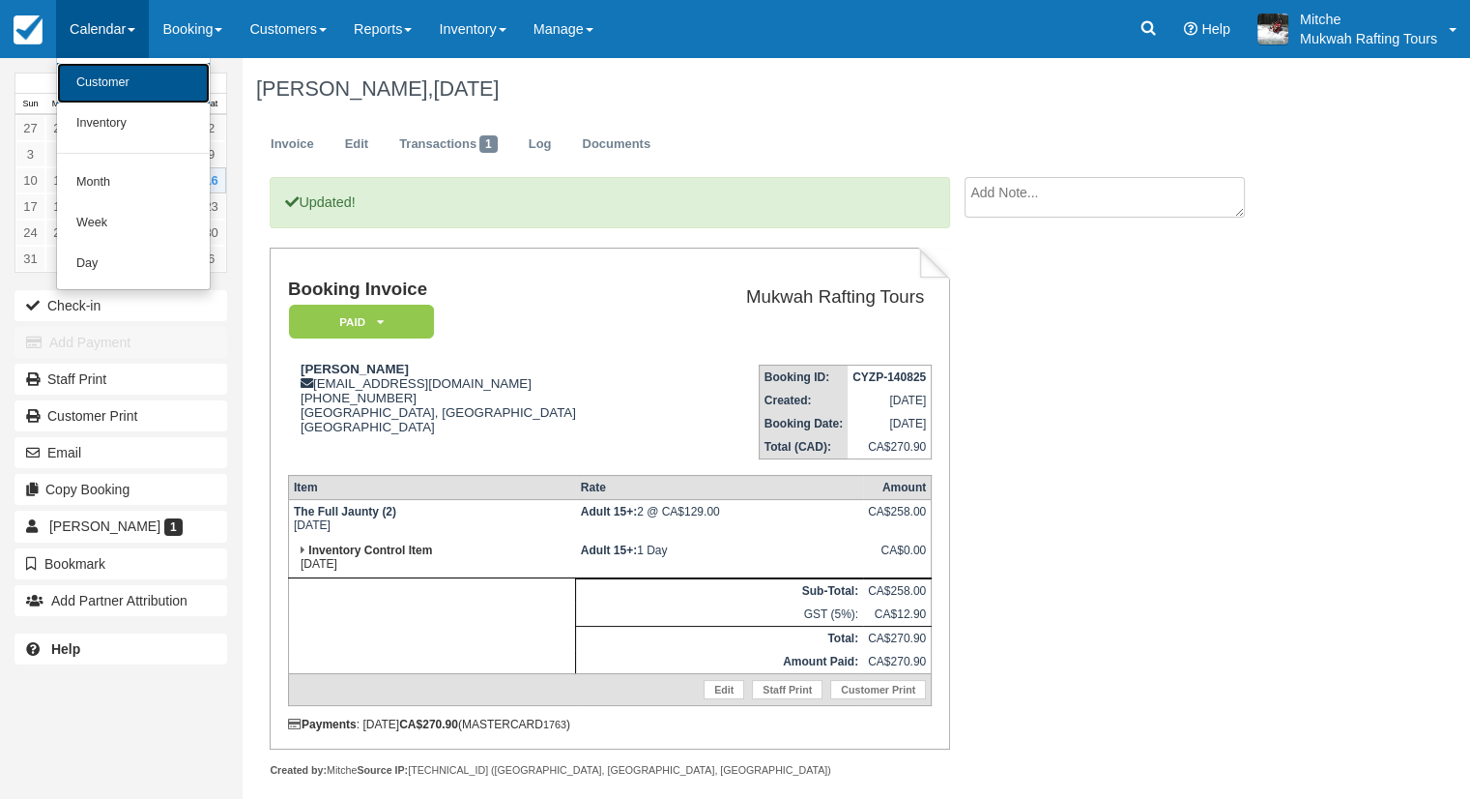
click at [131, 90] on link "Customer" at bounding box center [133, 83] width 153 height 41
